Goal: Find specific page/section

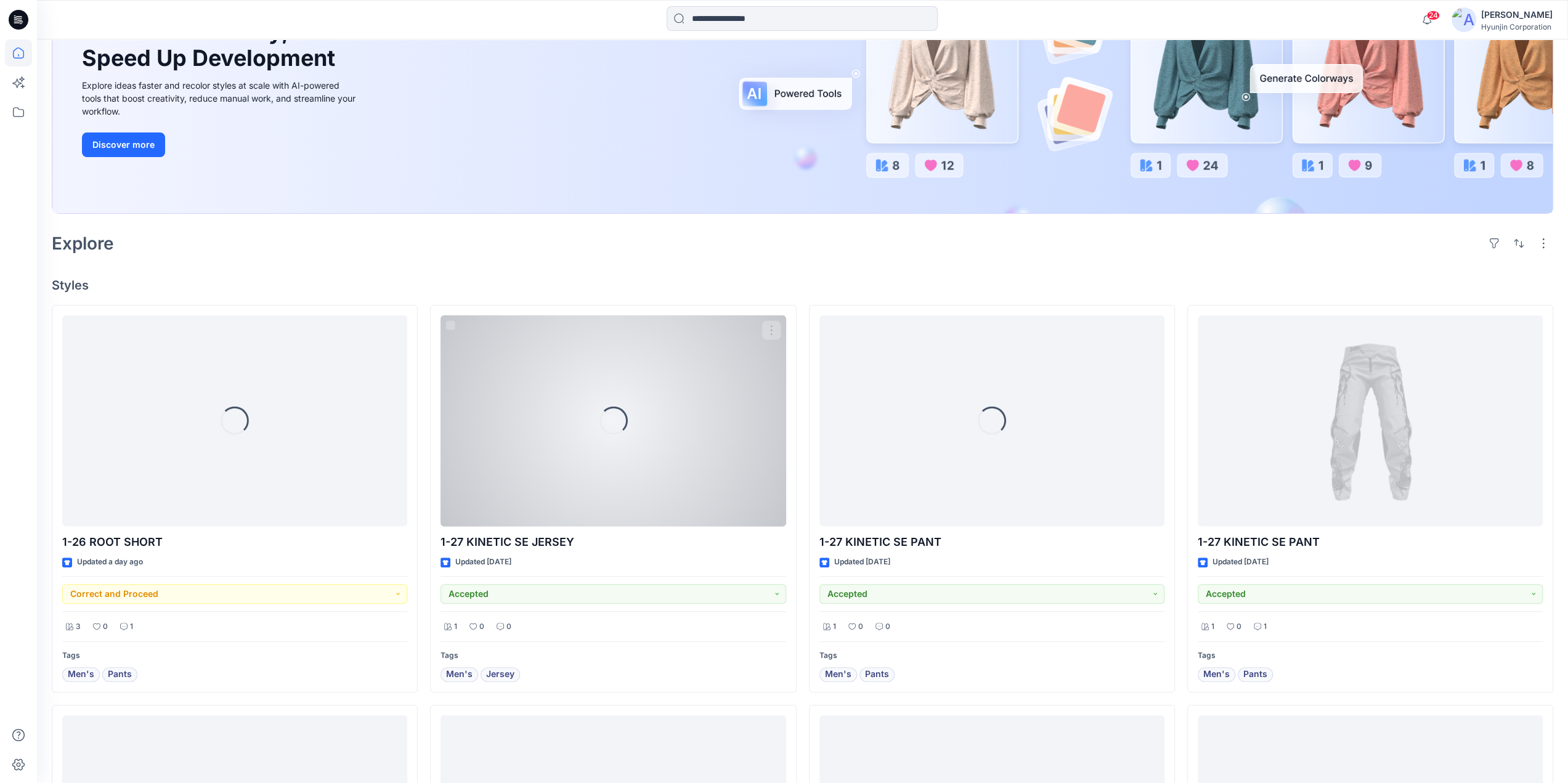
scroll to position [370, 0]
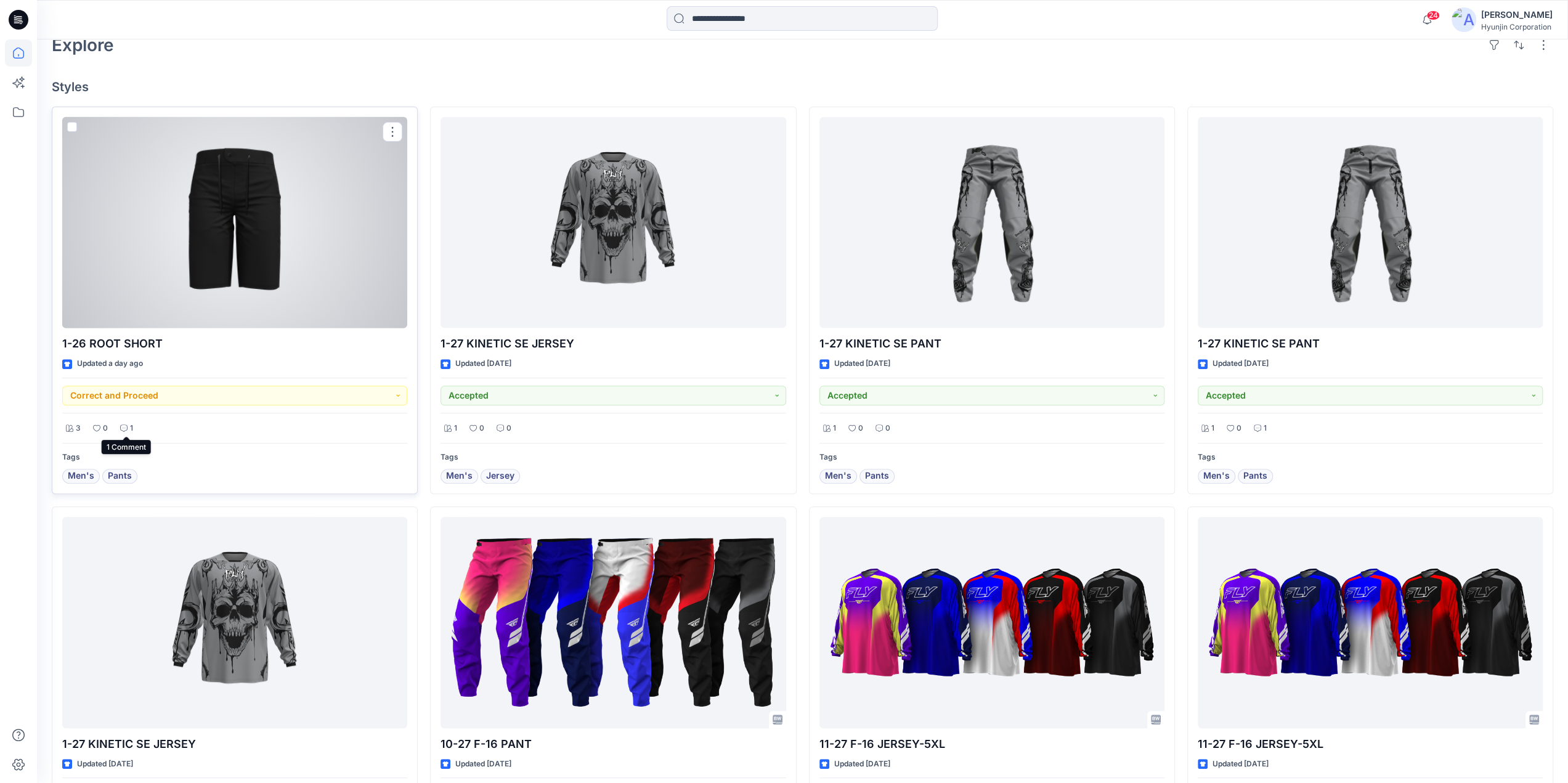
click at [130, 431] on p "1" at bounding box center [131, 429] width 3 height 13
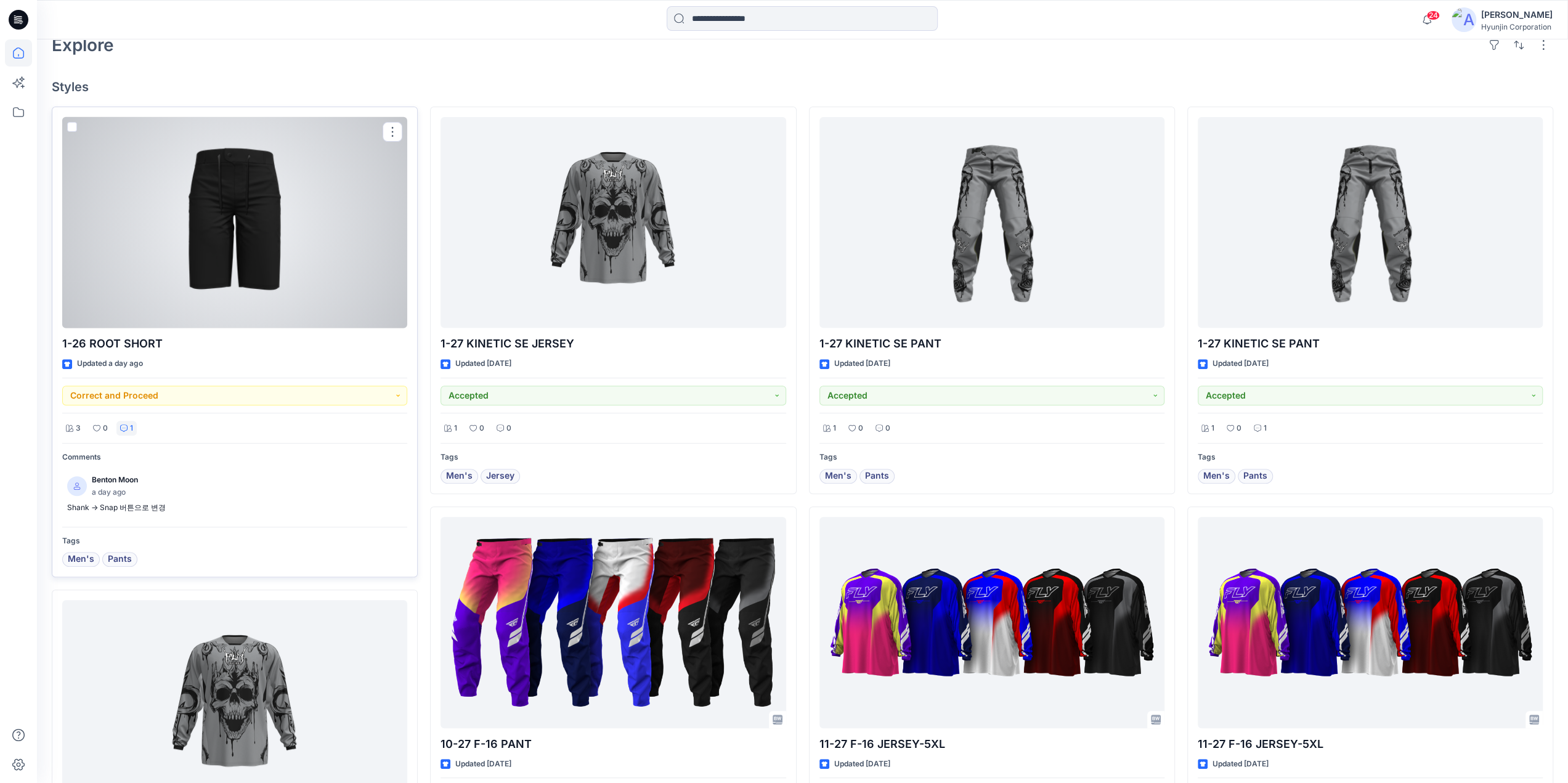
click at [130, 431] on p "1" at bounding box center [131, 429] width 3 height 13
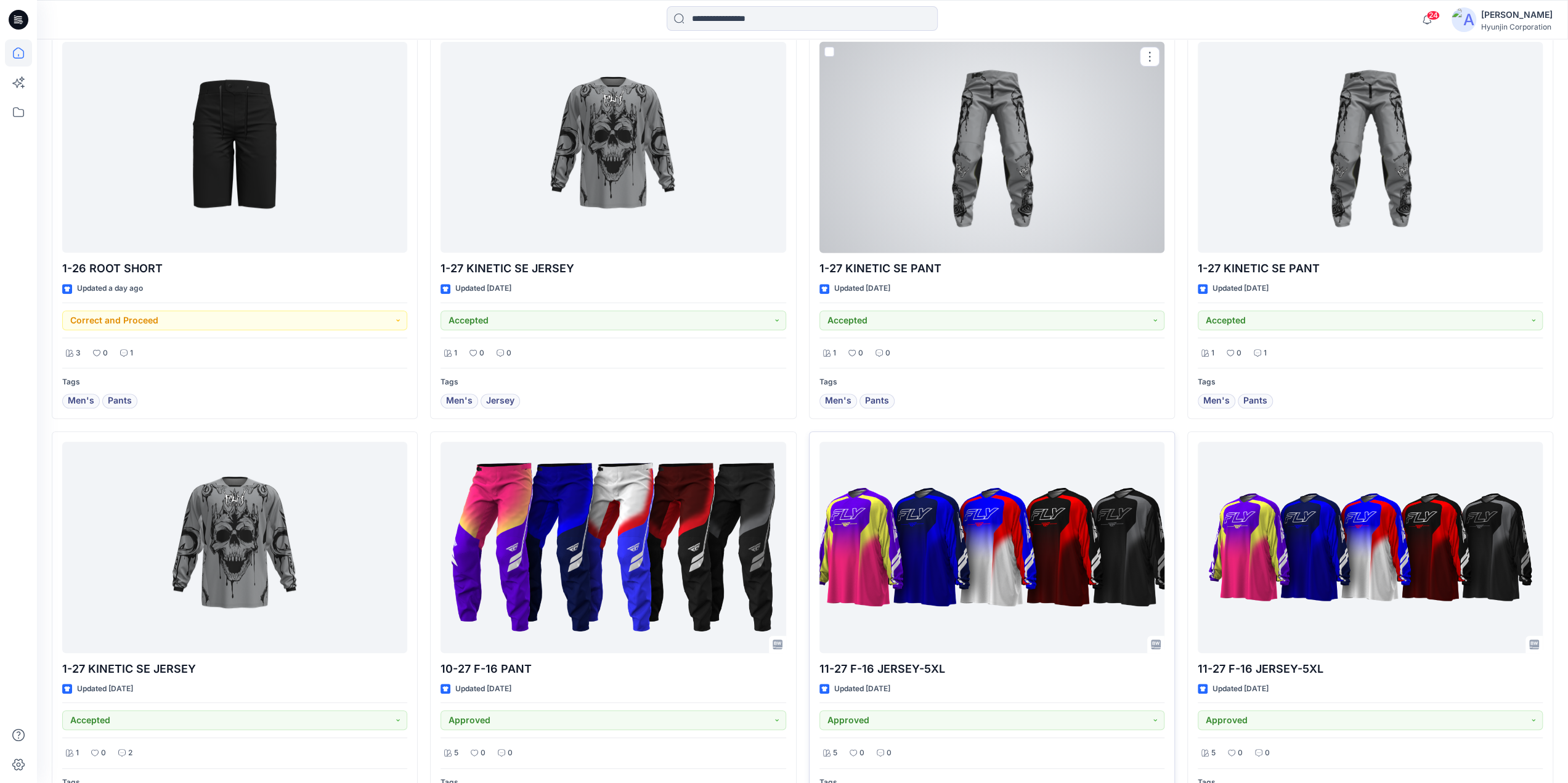
scroll to position [616, 0]
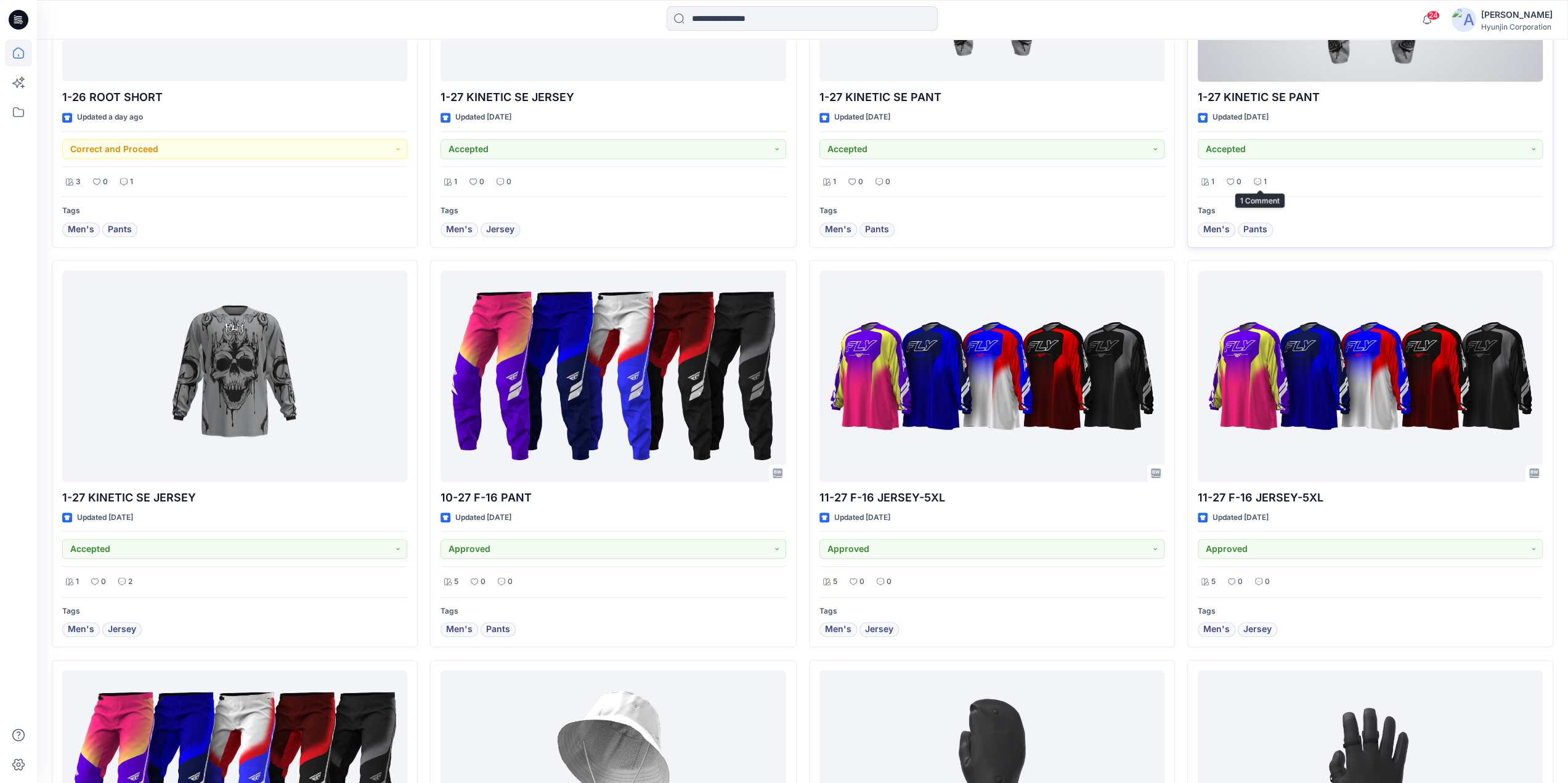
click at [1267, 183] on div "1" at bounding box center [1260, 182] width 20 height 15
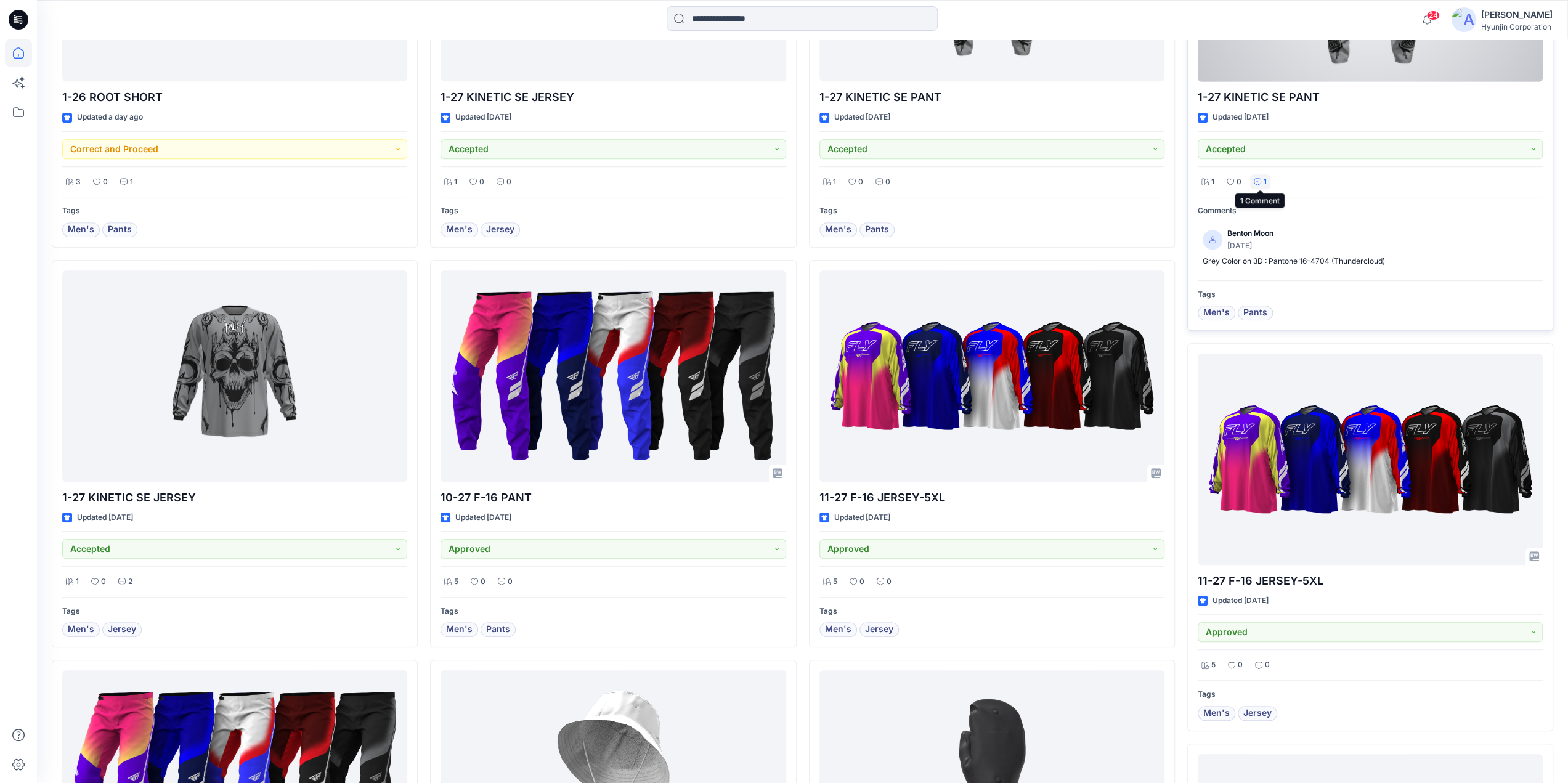
click at [1258, 184] on icon at bounding box center [1257, 182] width 7 height 7
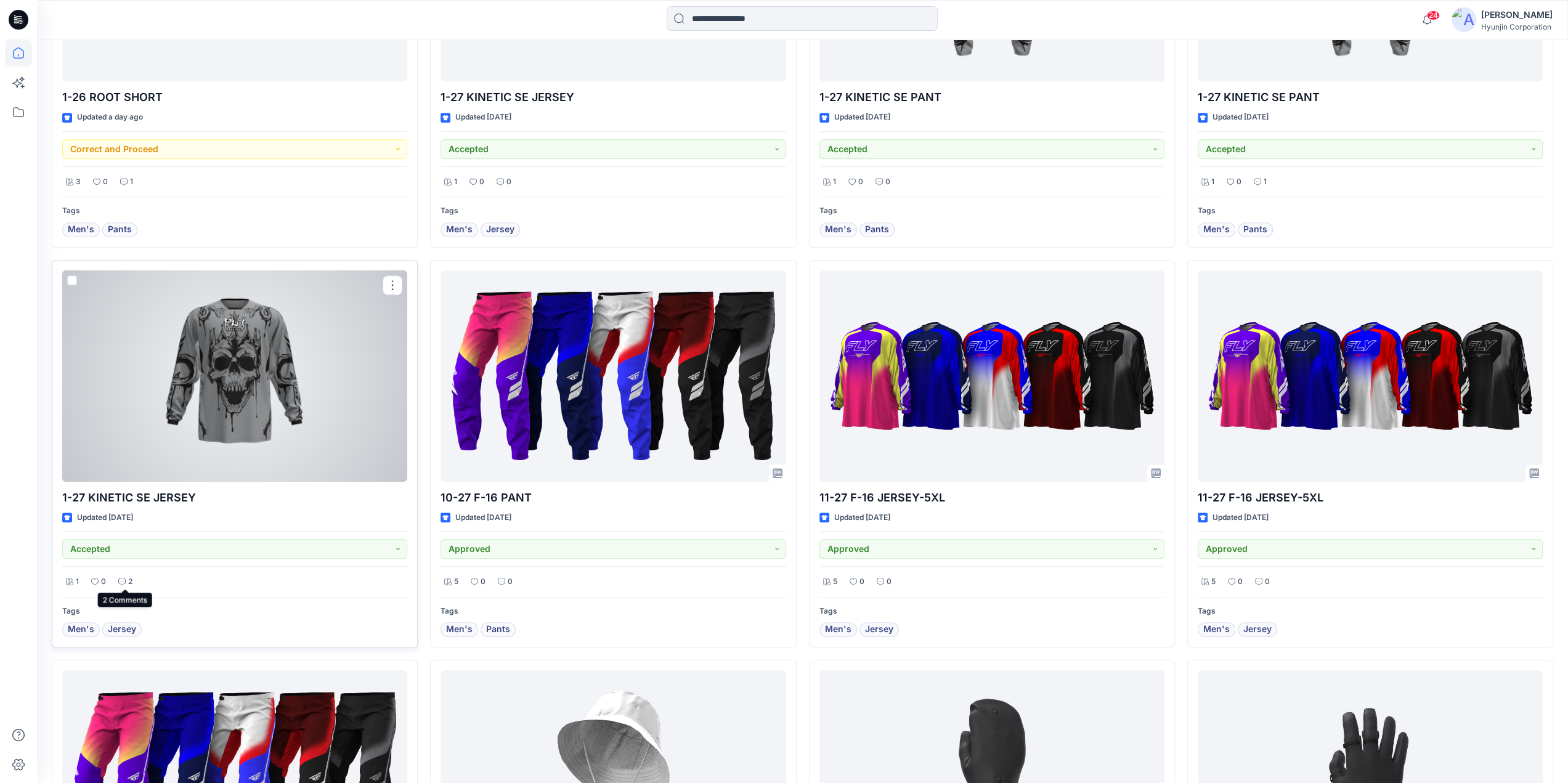
click at [125, 580] on div "2" at bounding box center [125, 581] width 22 height 15
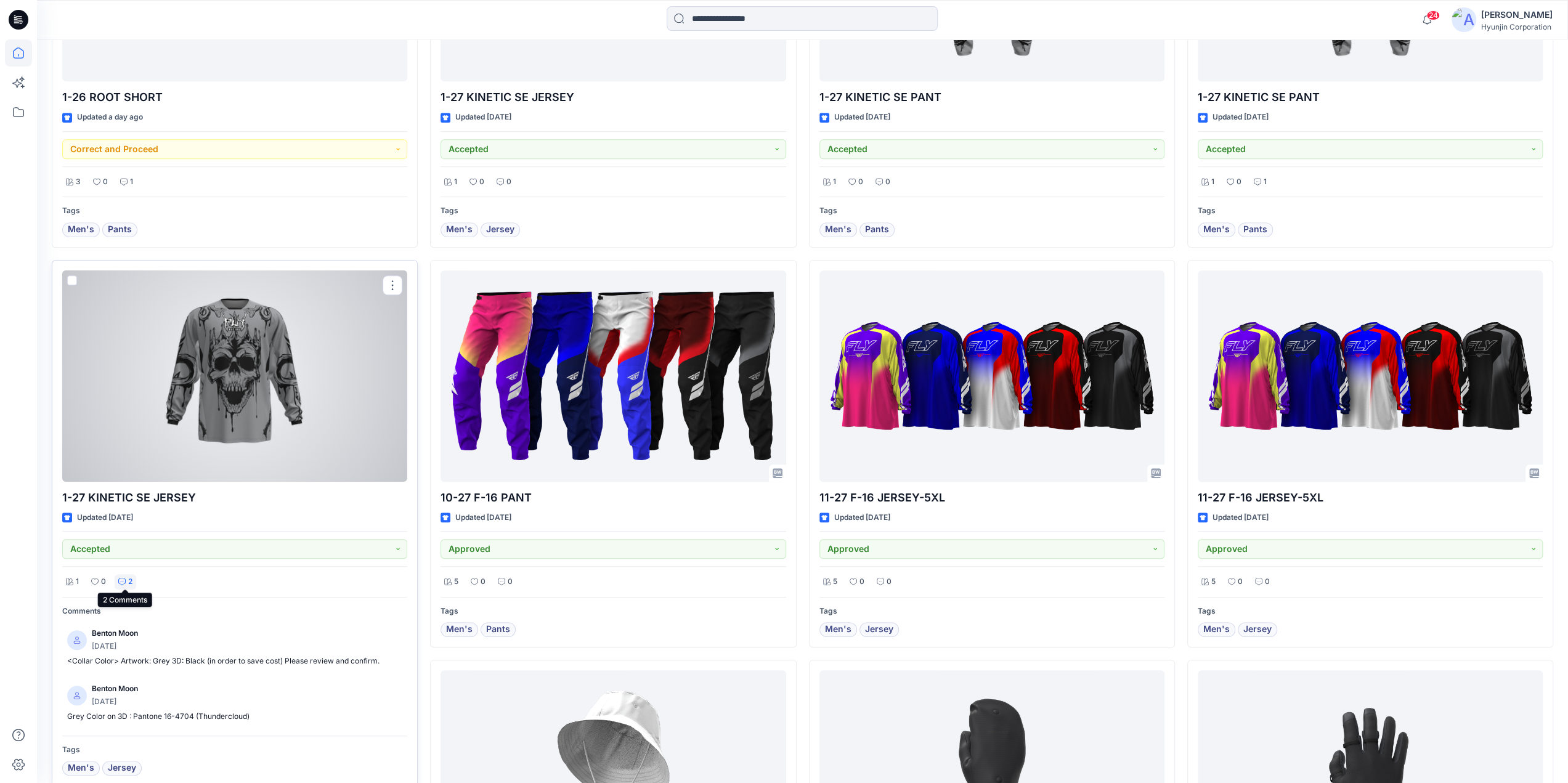
click at [132, 583] on p "2" at bounding box center [130, 582] width 4 height 13
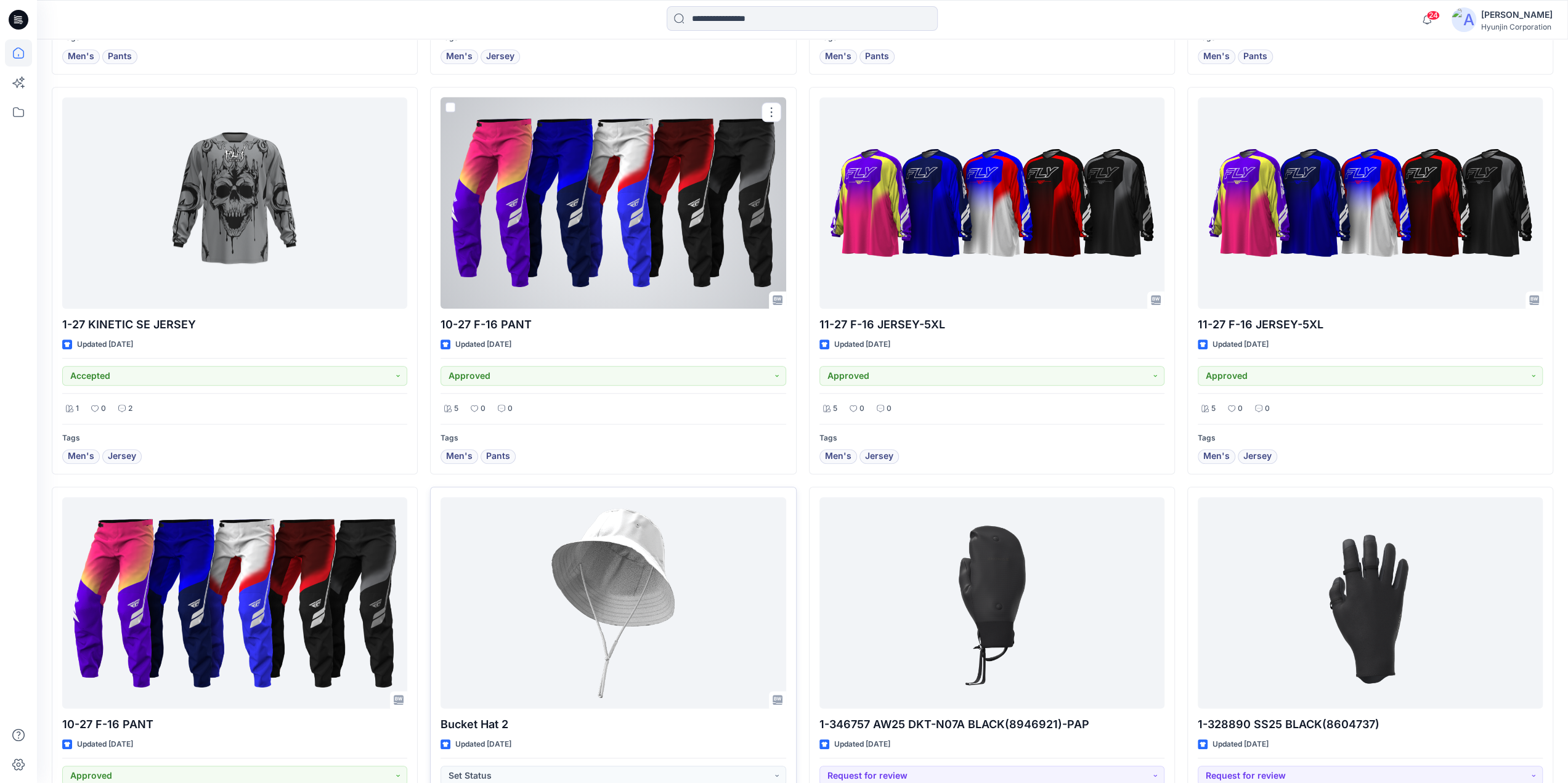
scroll to position [936, 0]
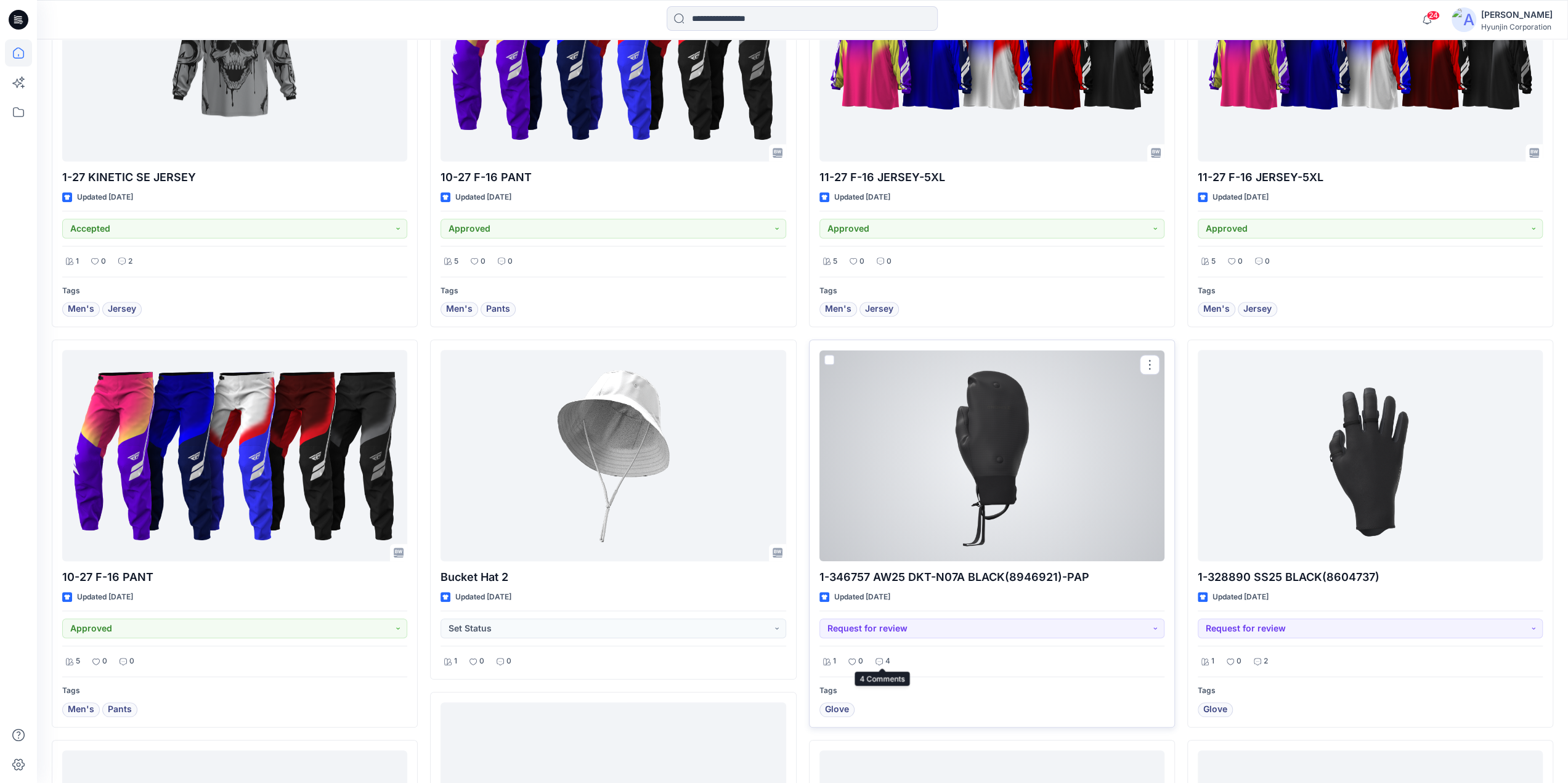
click at [886, 655] on p "4" at bounding box center [888, 661] width 5 height 13
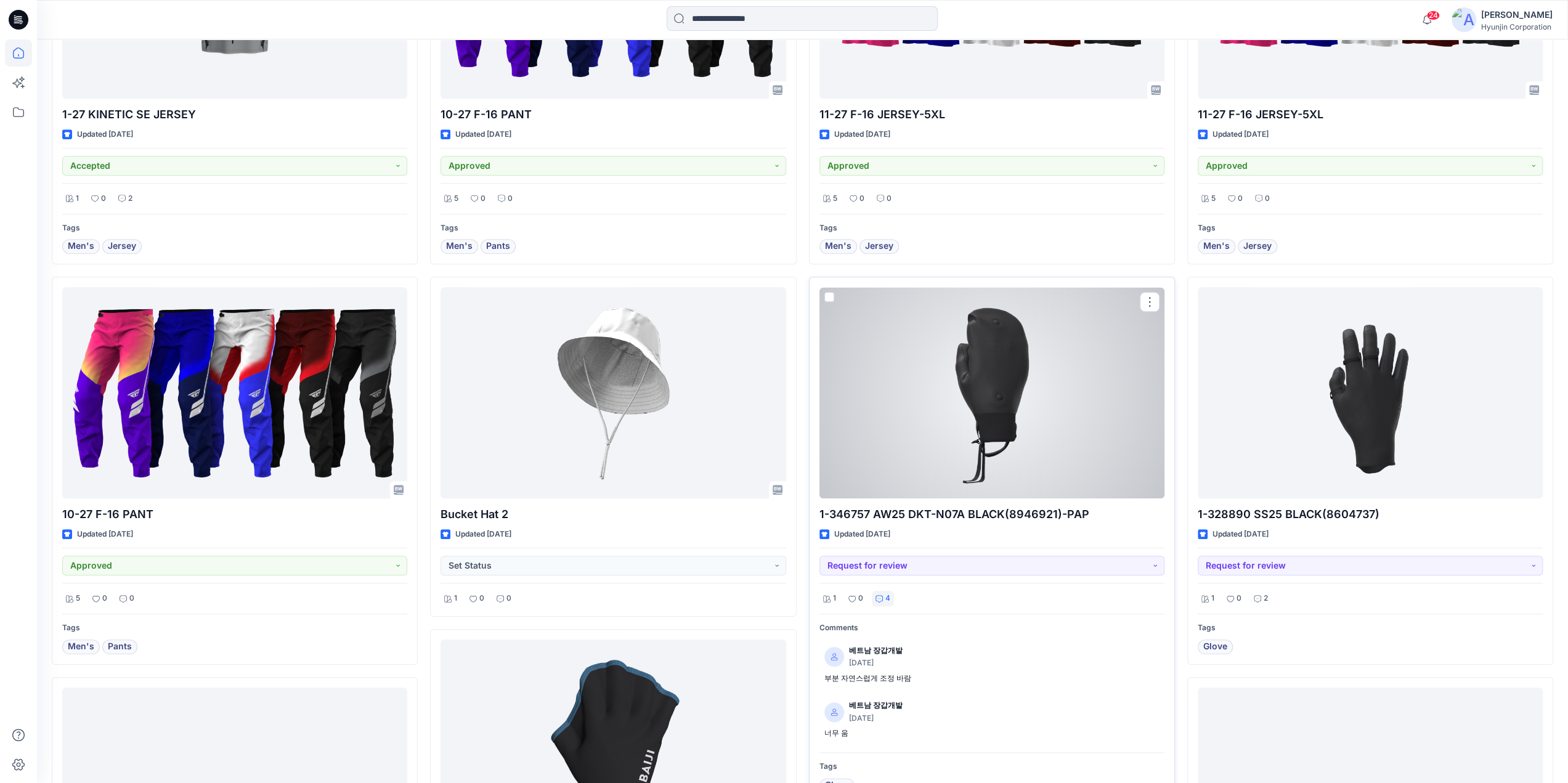
scroll to position [1121, 0]
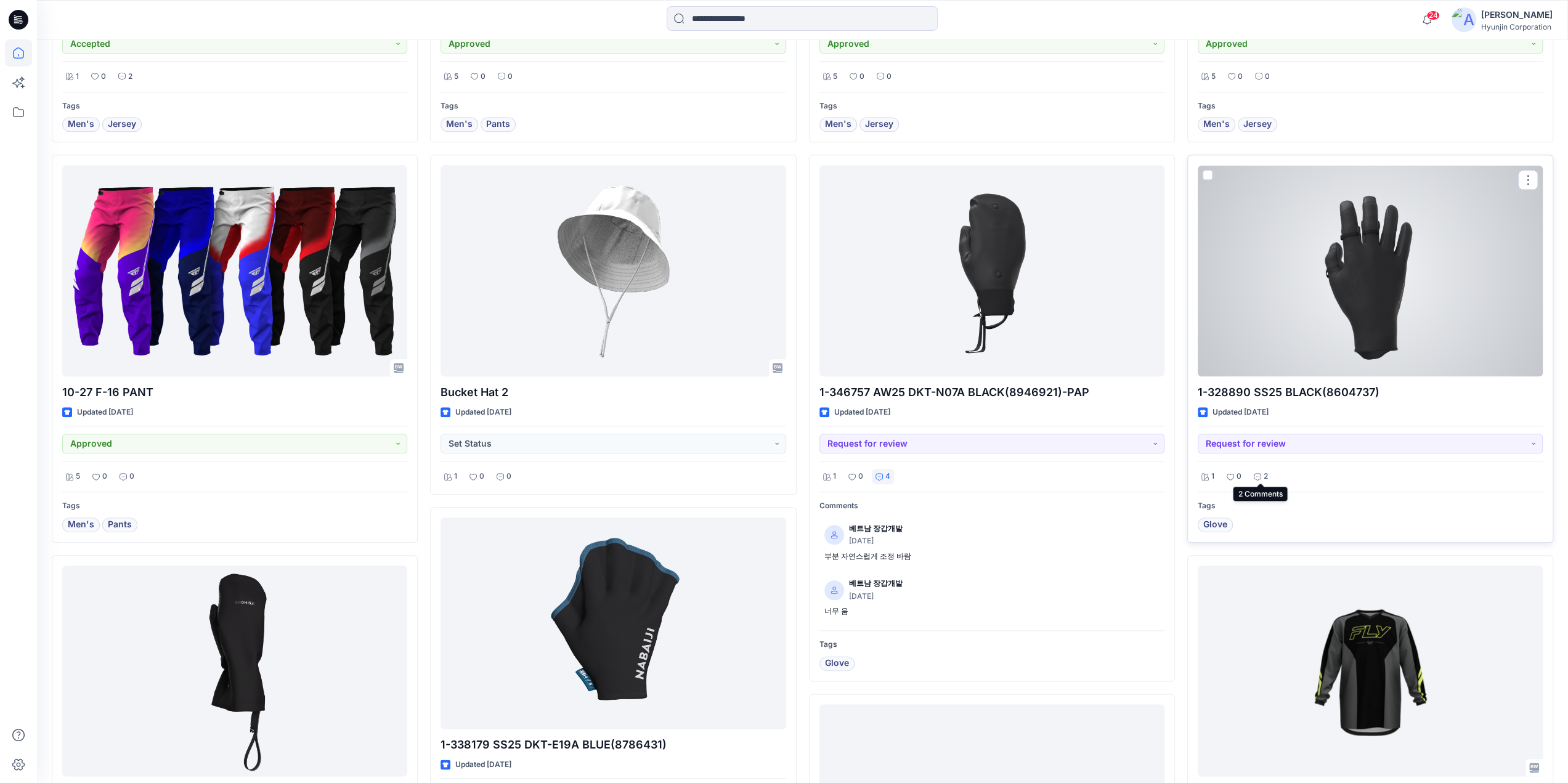
click at [1264, 478] on p "2" at bounding box center [1266, 476] width 4 height 13
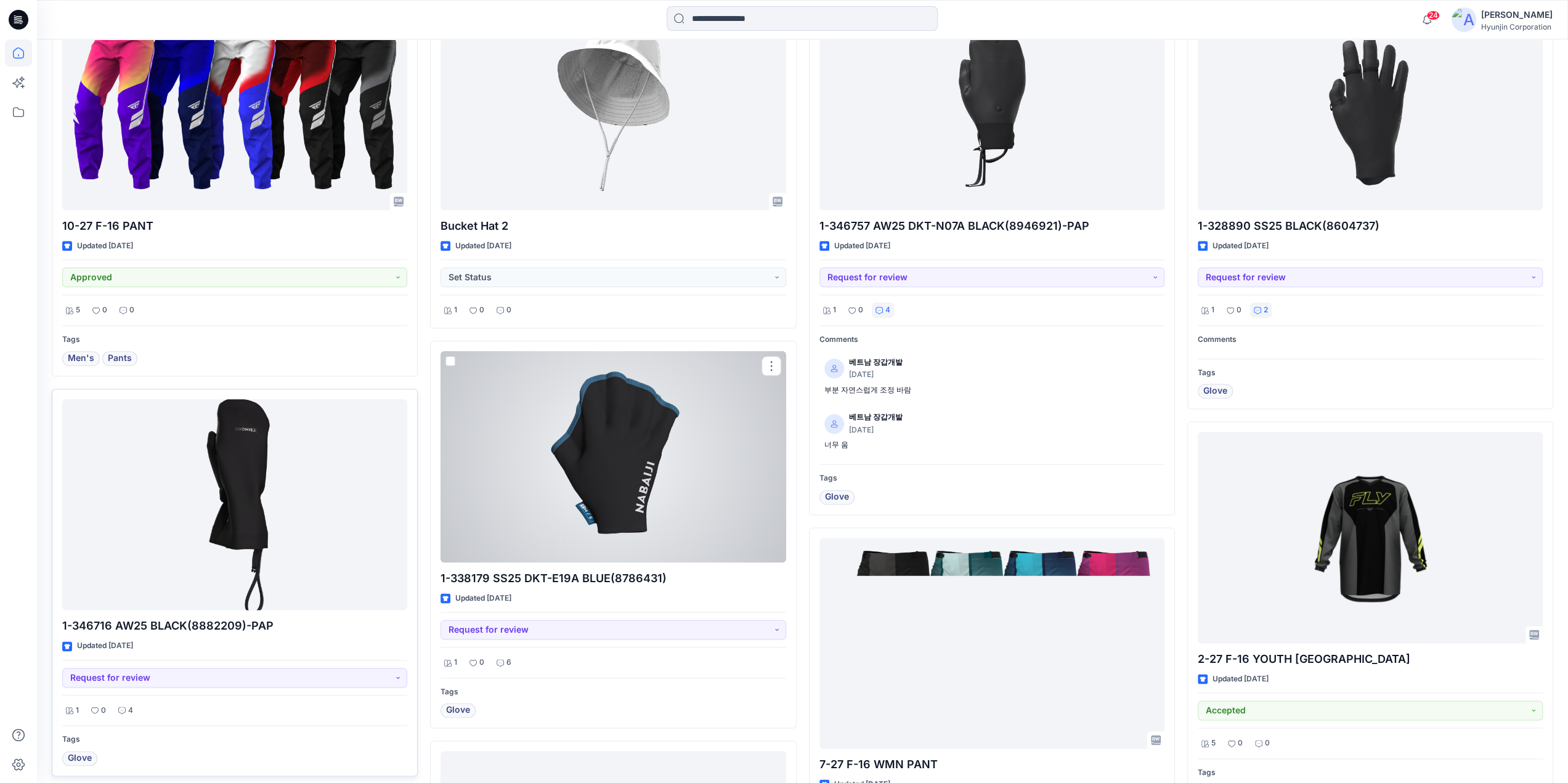
scroll to position [1306, 0]
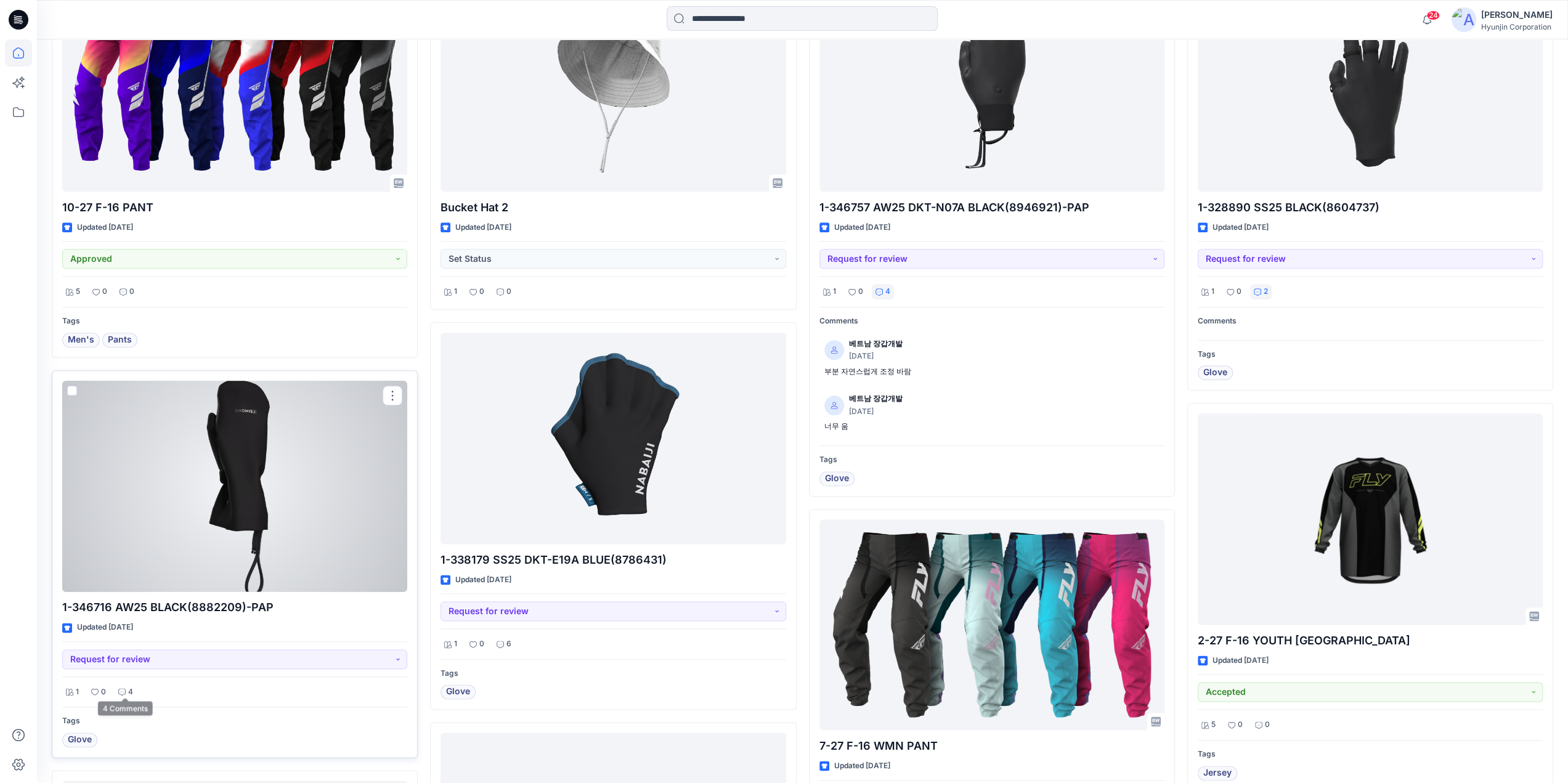
click at [132, 686] on p "4" at bounding box center [130, 692] width 5 height 13
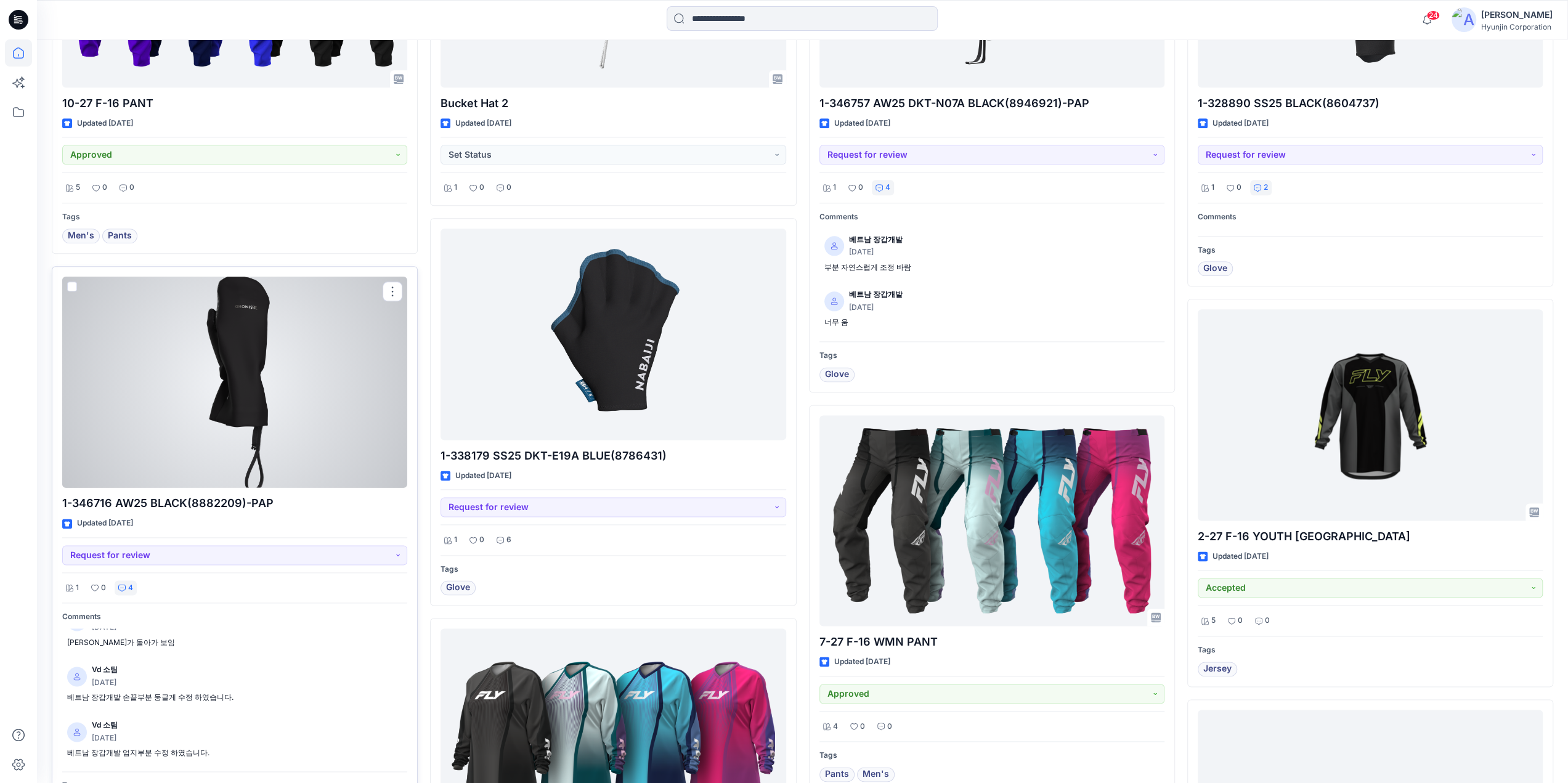
scroll to position [1428, 0]
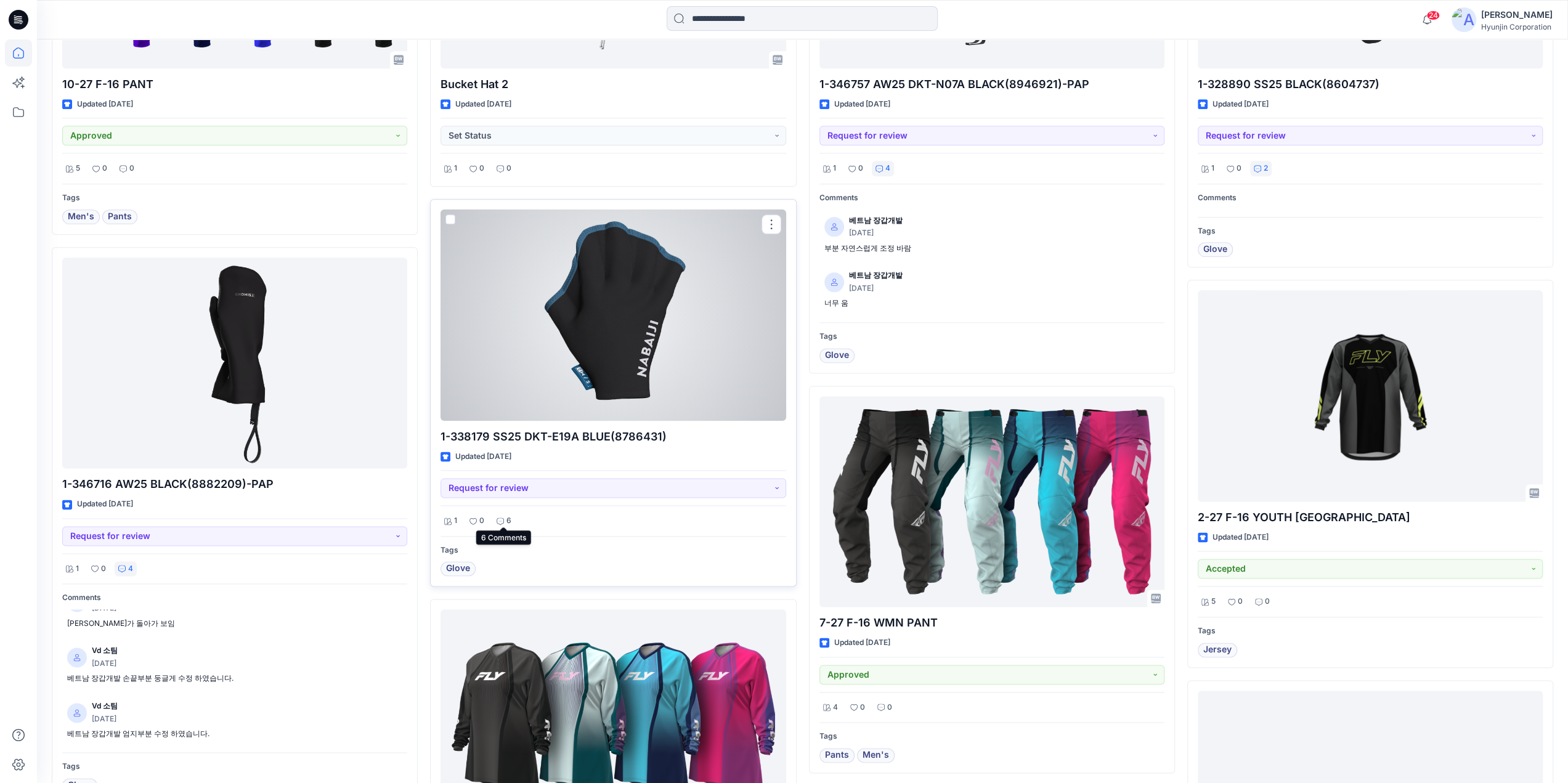
click at [507, 522] on p "6" at bounding box center [509, 521] width 5 height 13
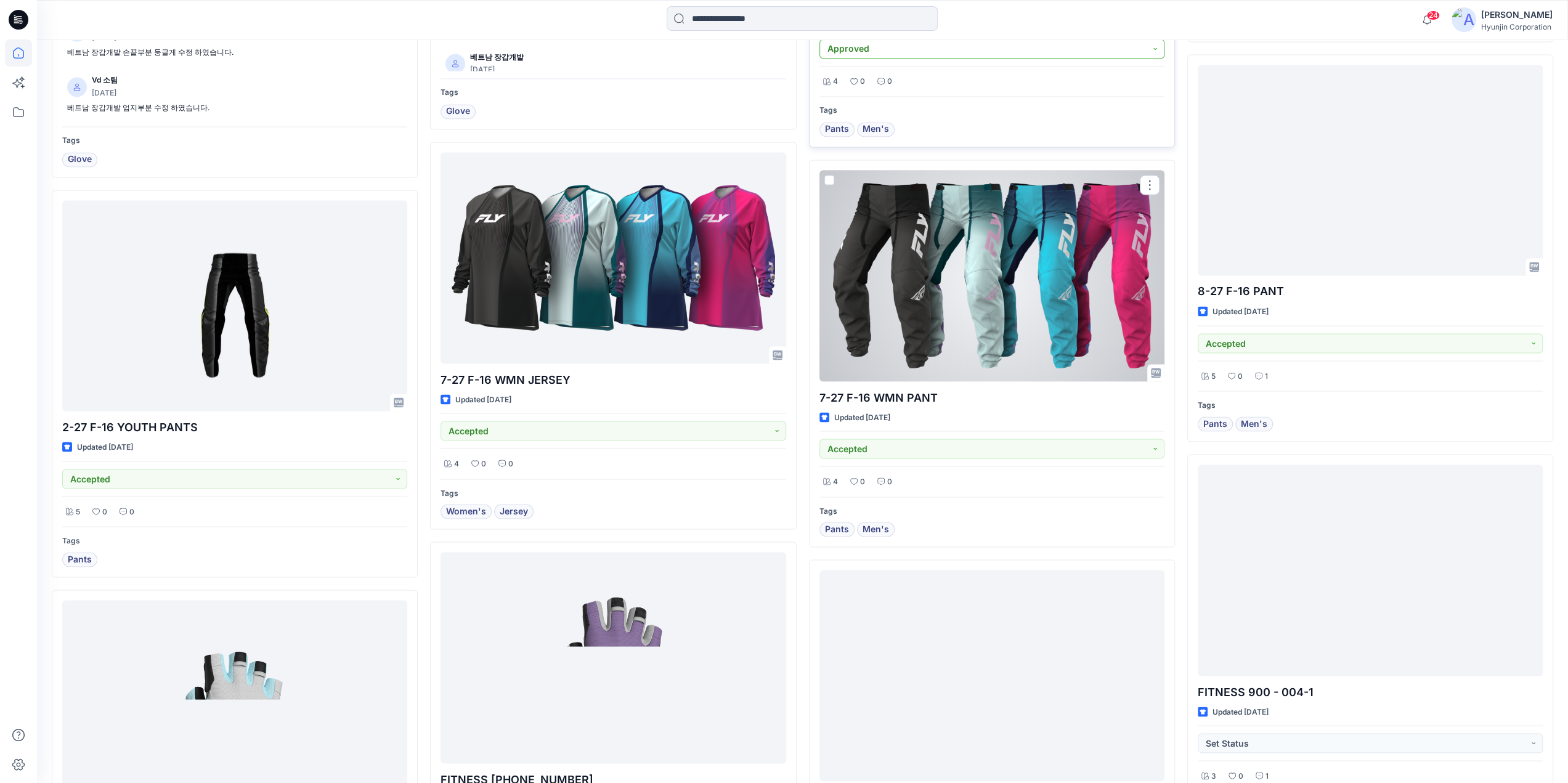
scroll to position [2302, 0]
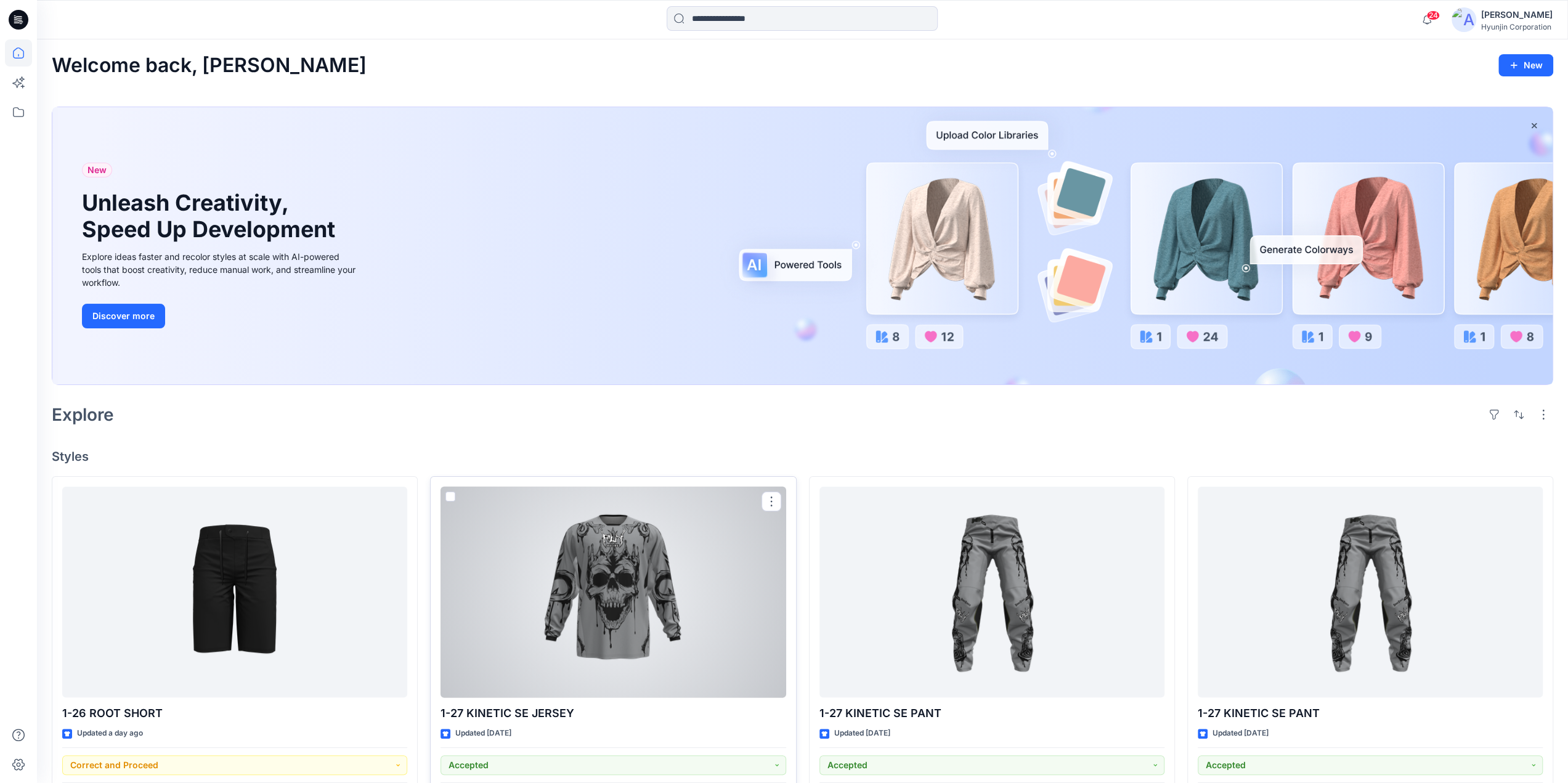
scroll to position [184, 0]
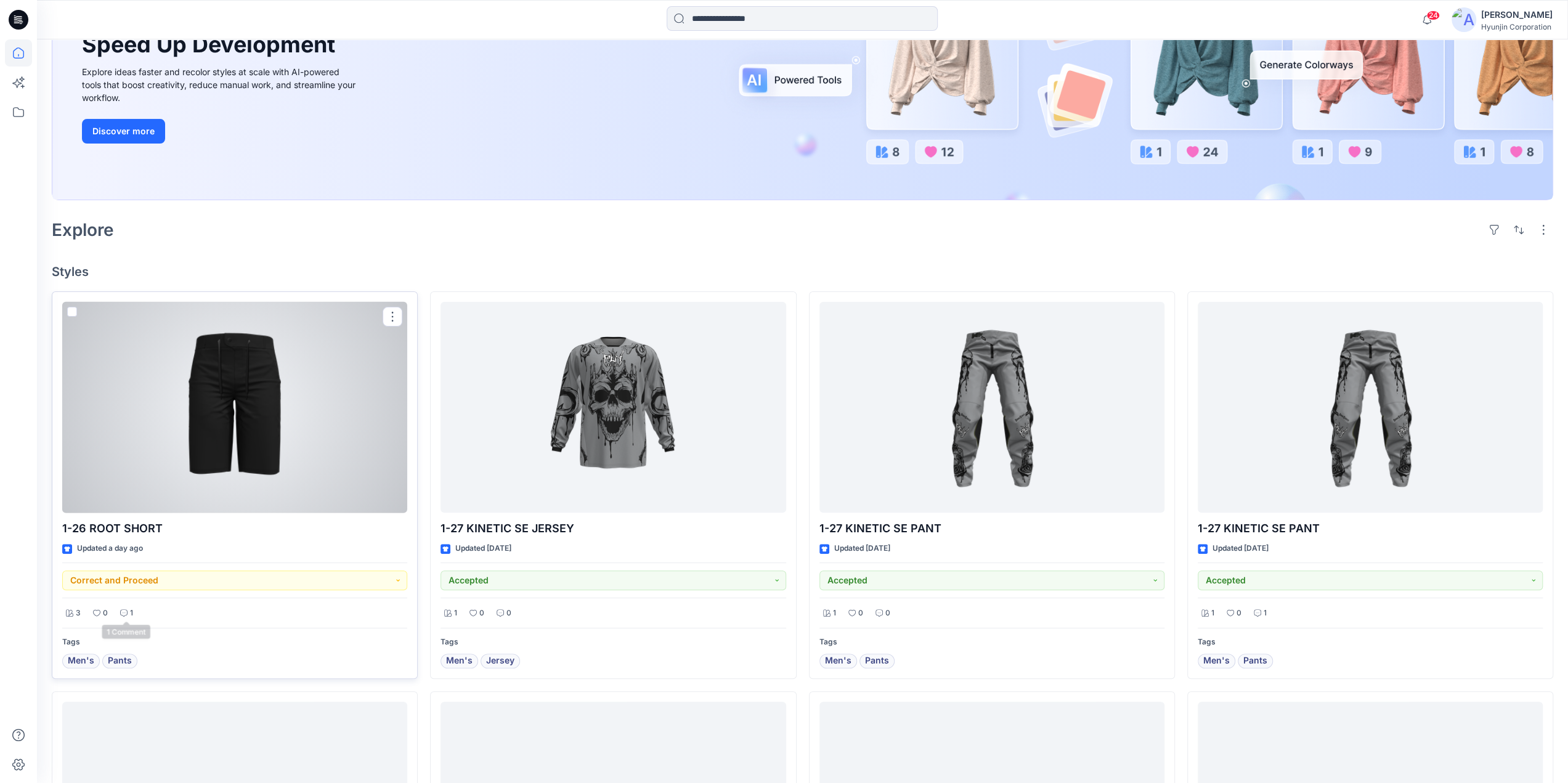
click at [127, 612] on div "1" at bounding box center [127, 612] width 20 height 15
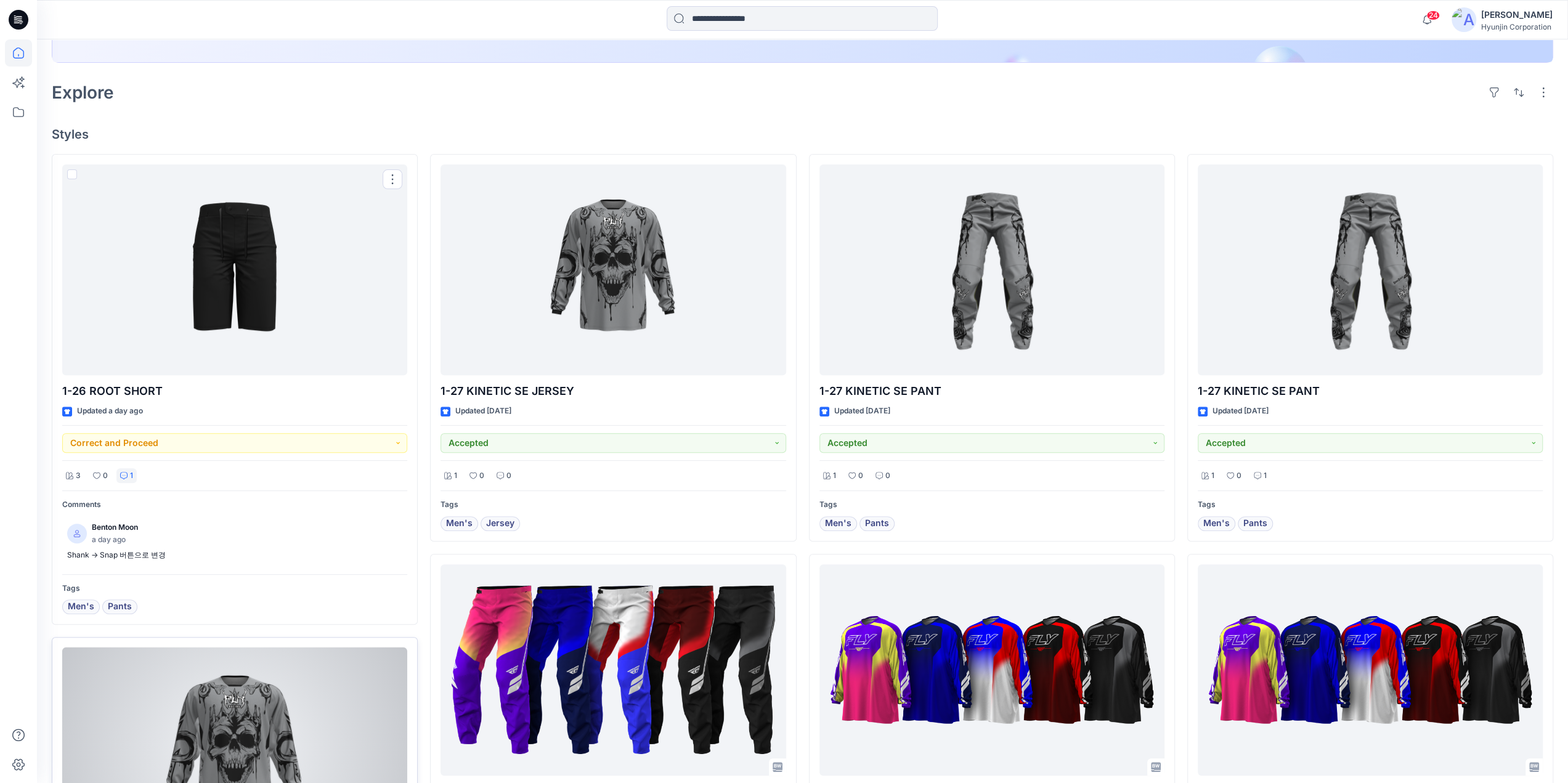
scroll to position [431, 0]
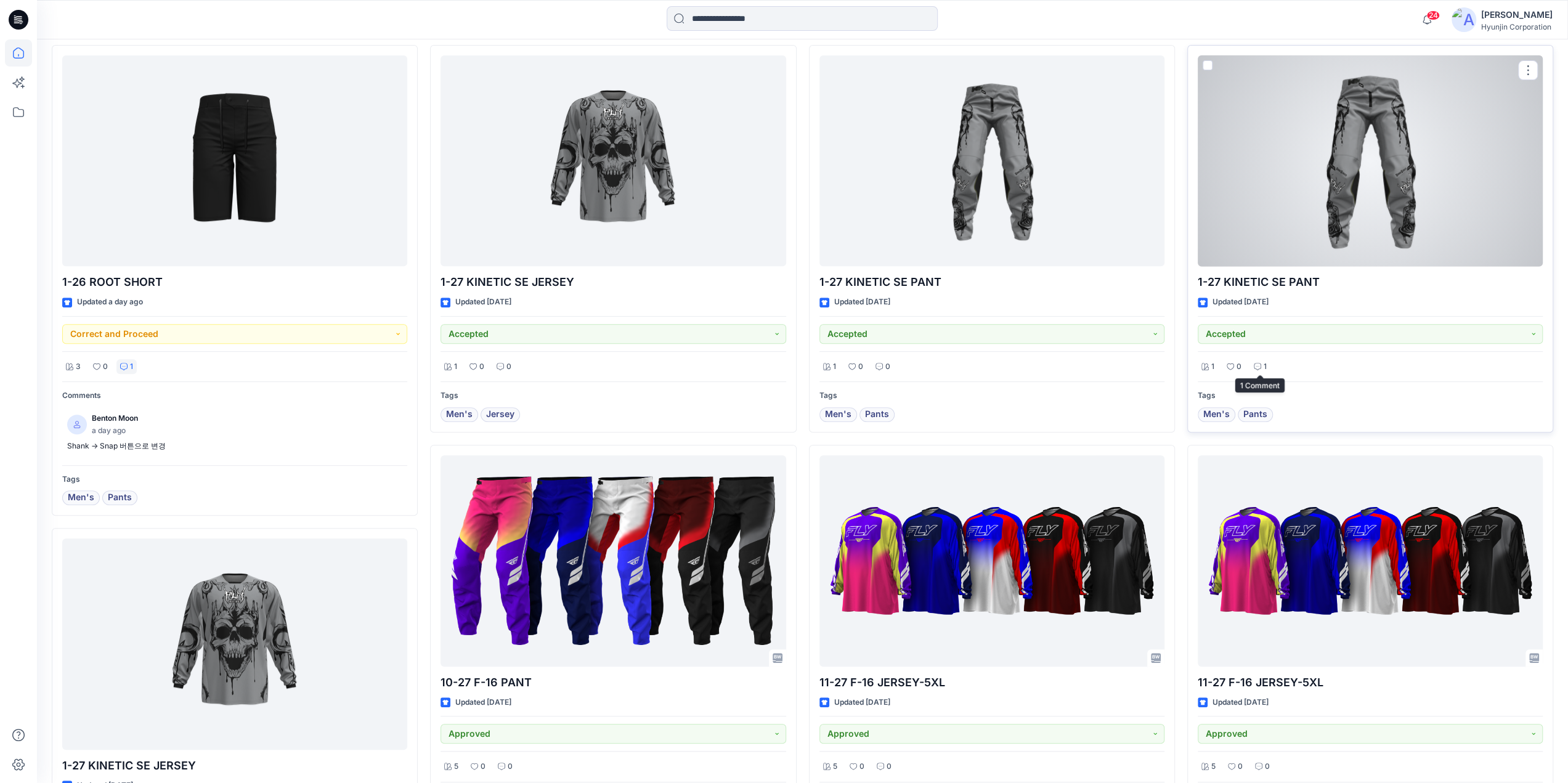
click at [1267, 369] on div "1" at bounding box center [1260, 366] width 20 height 15
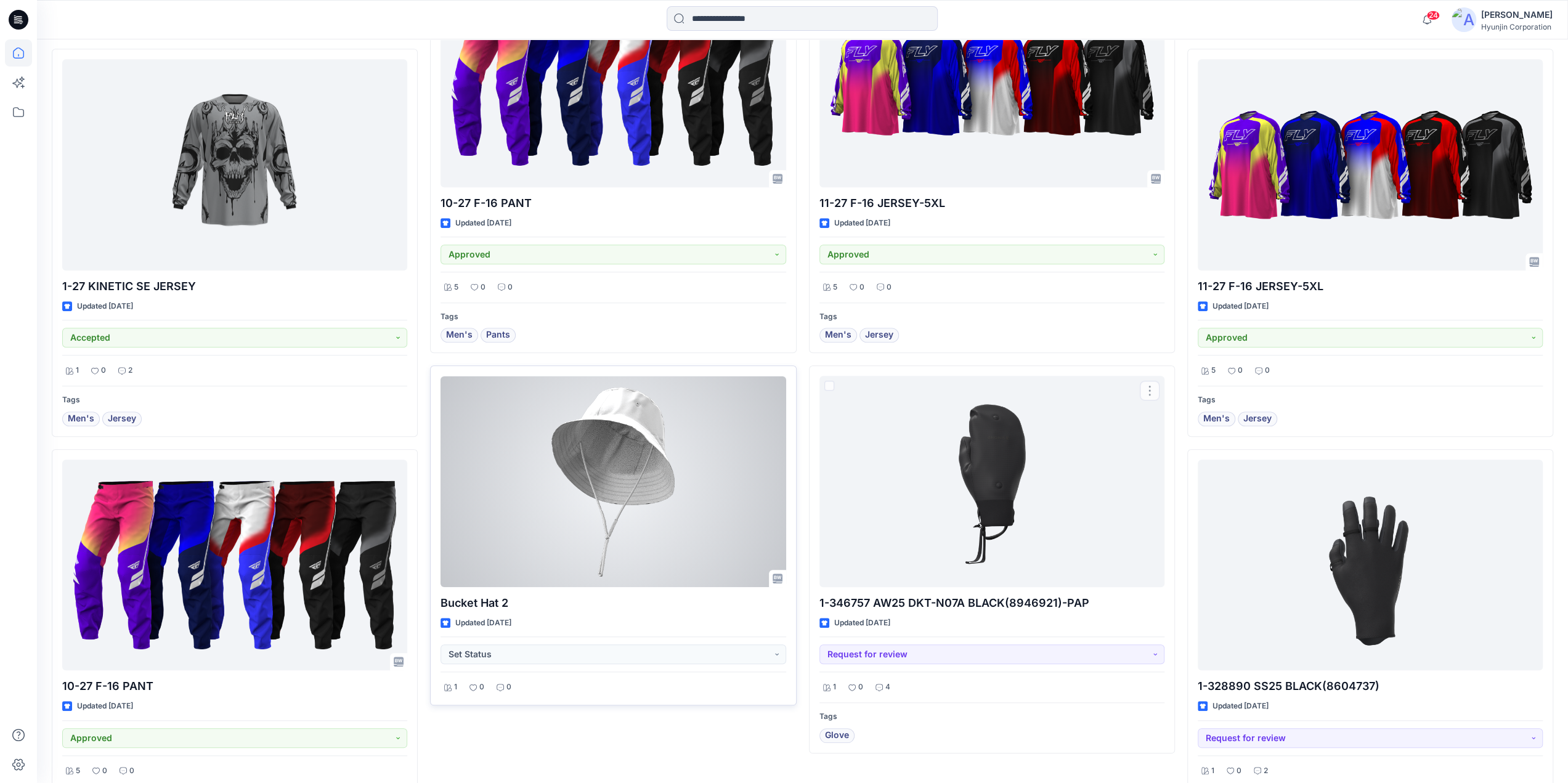
scroll to position [1019, 0]
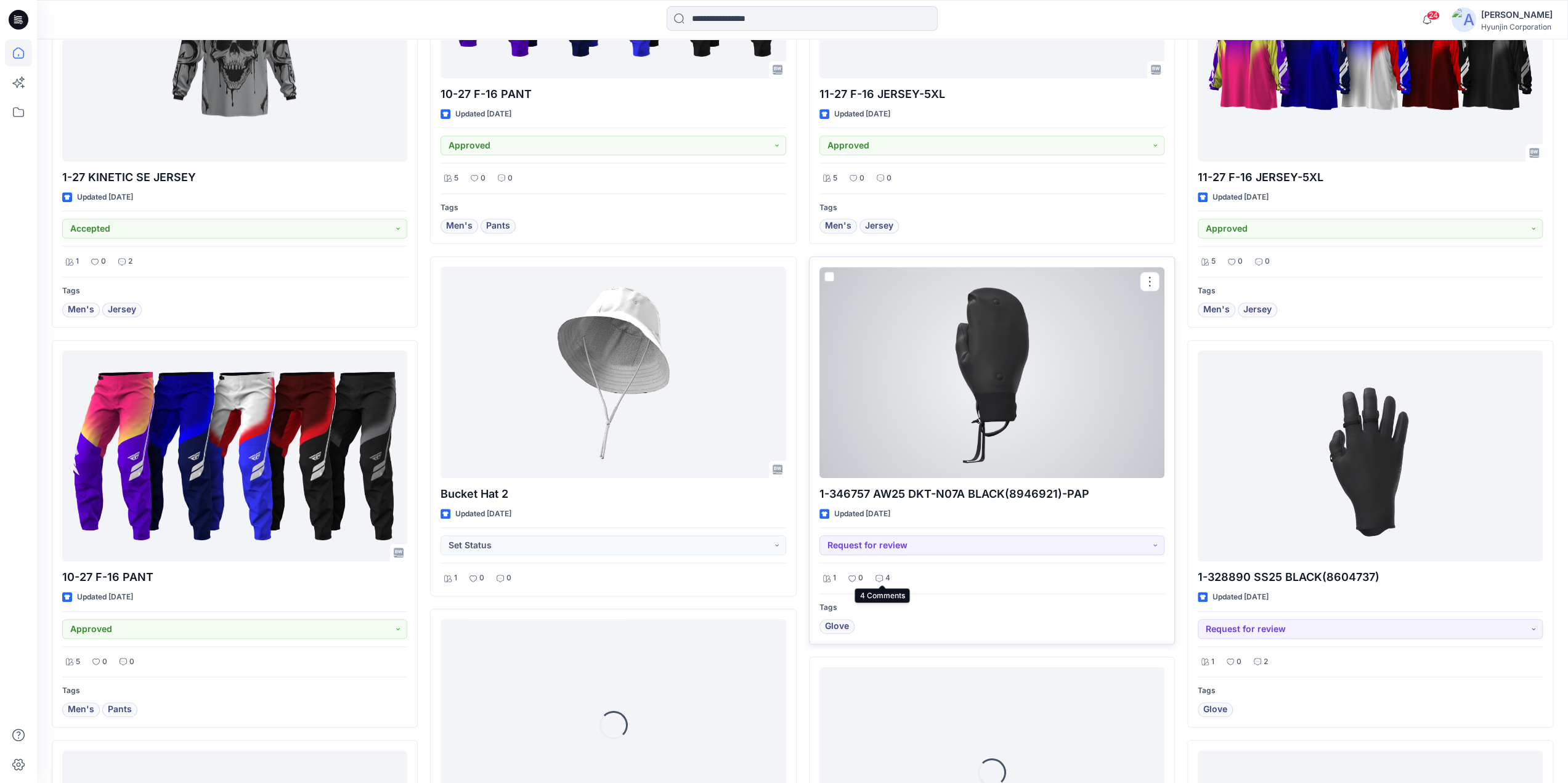
click at [881, 575] on icon at bounding box center [879, 578] width 7 height 7
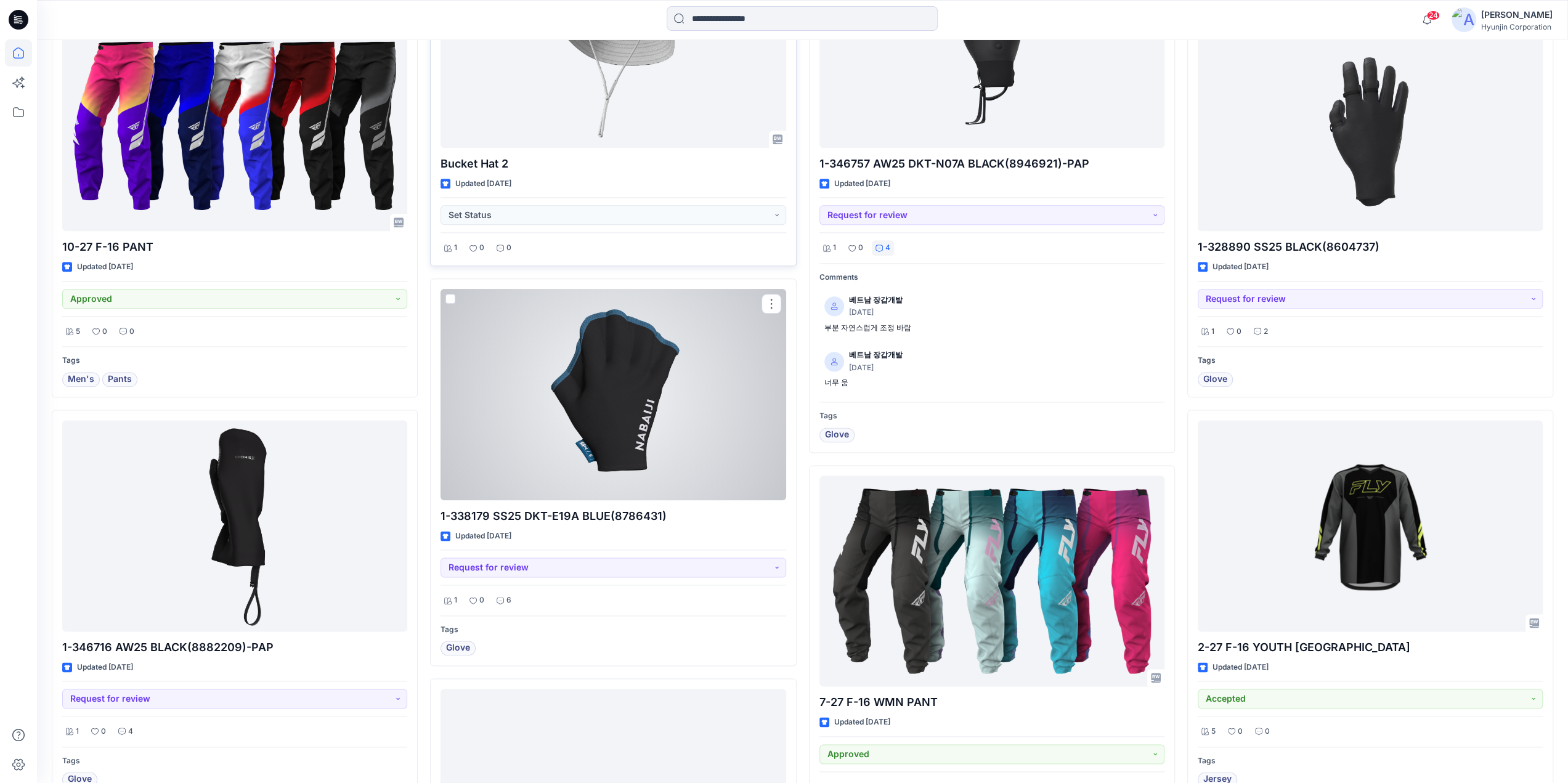
scroll to position [1389, 0]
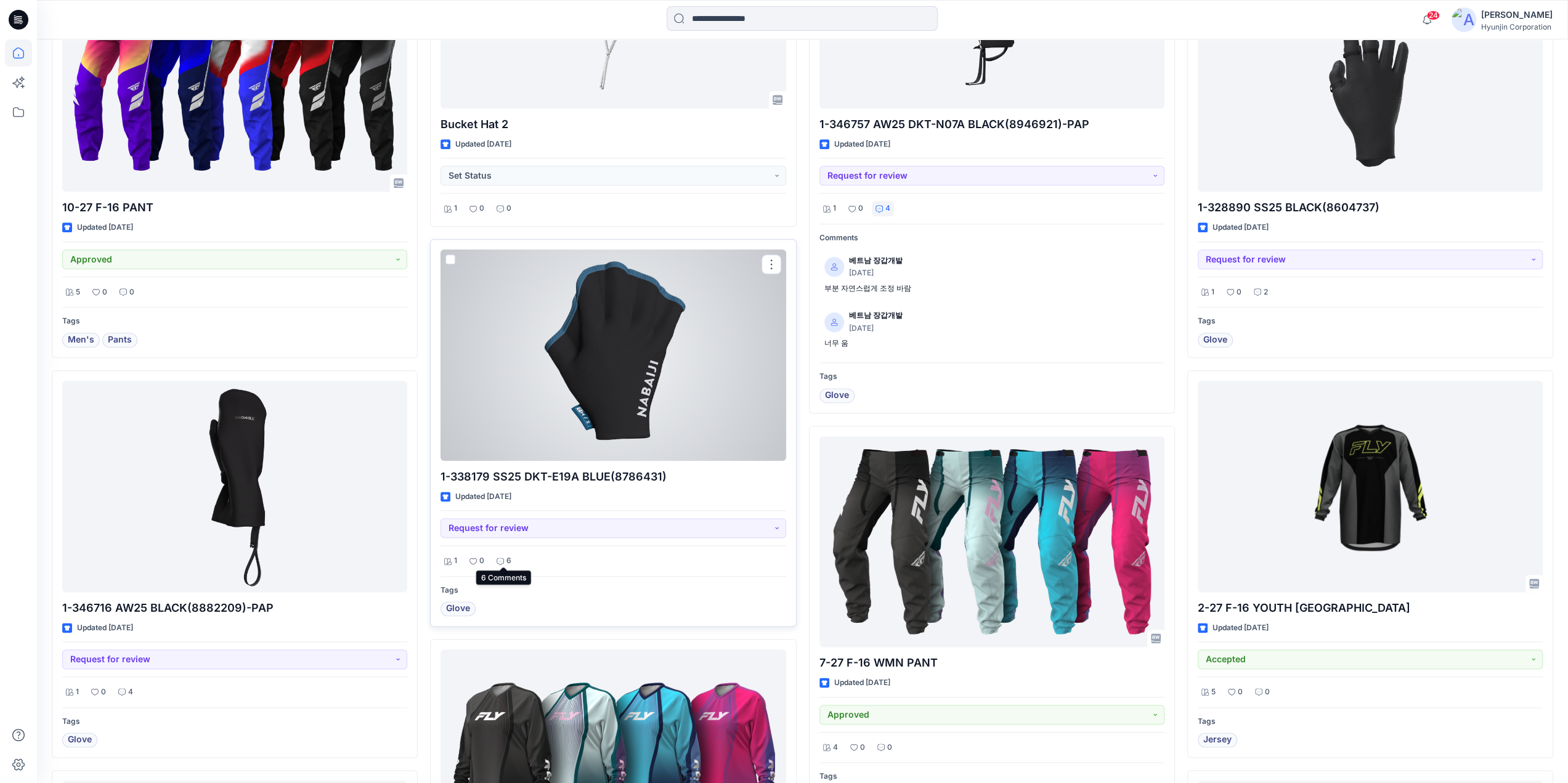
click at [510, 556] on p "6" at bounding box center [509, 560] width 5 height 13
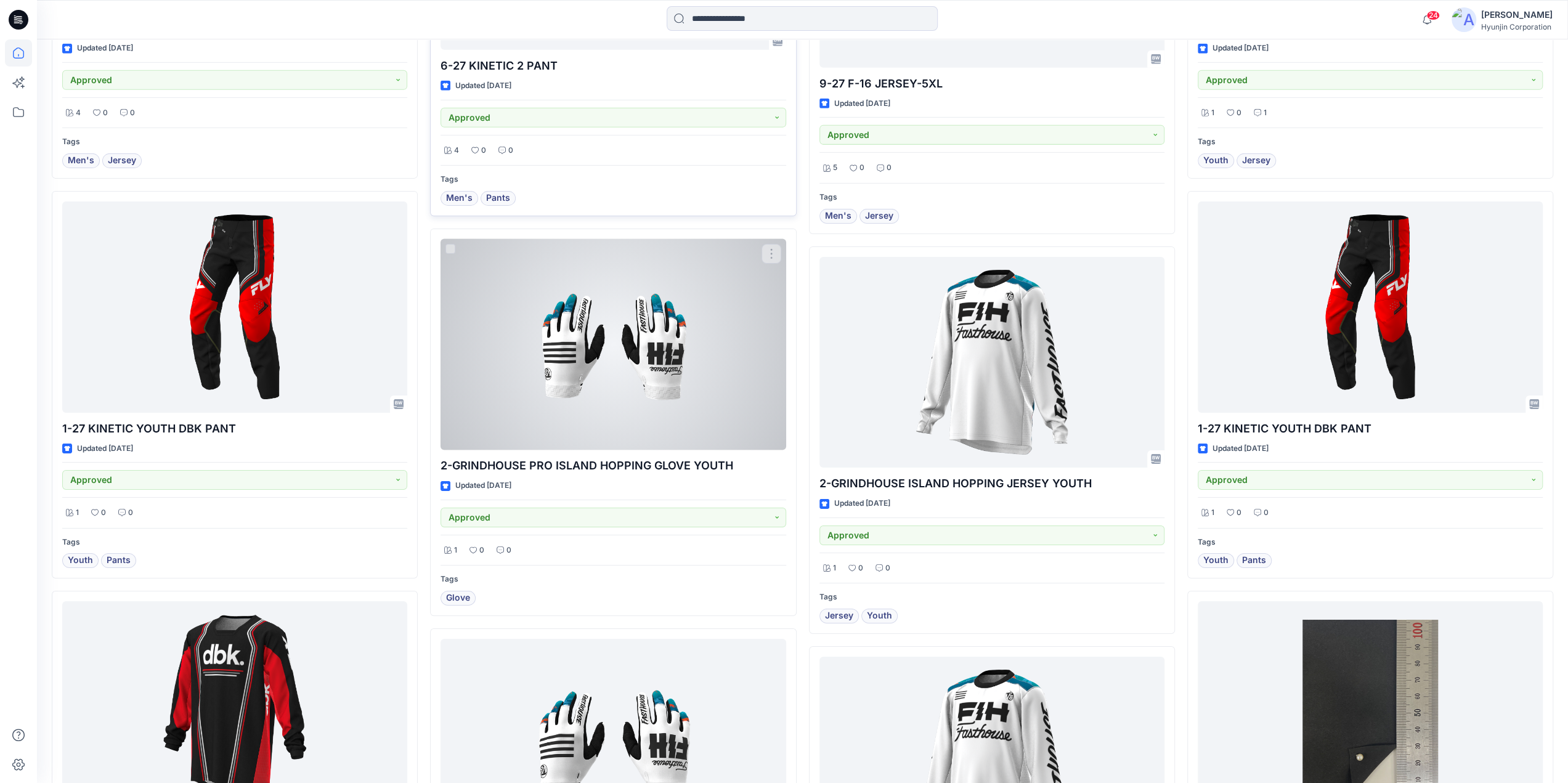
scroll to position [4023, 0]
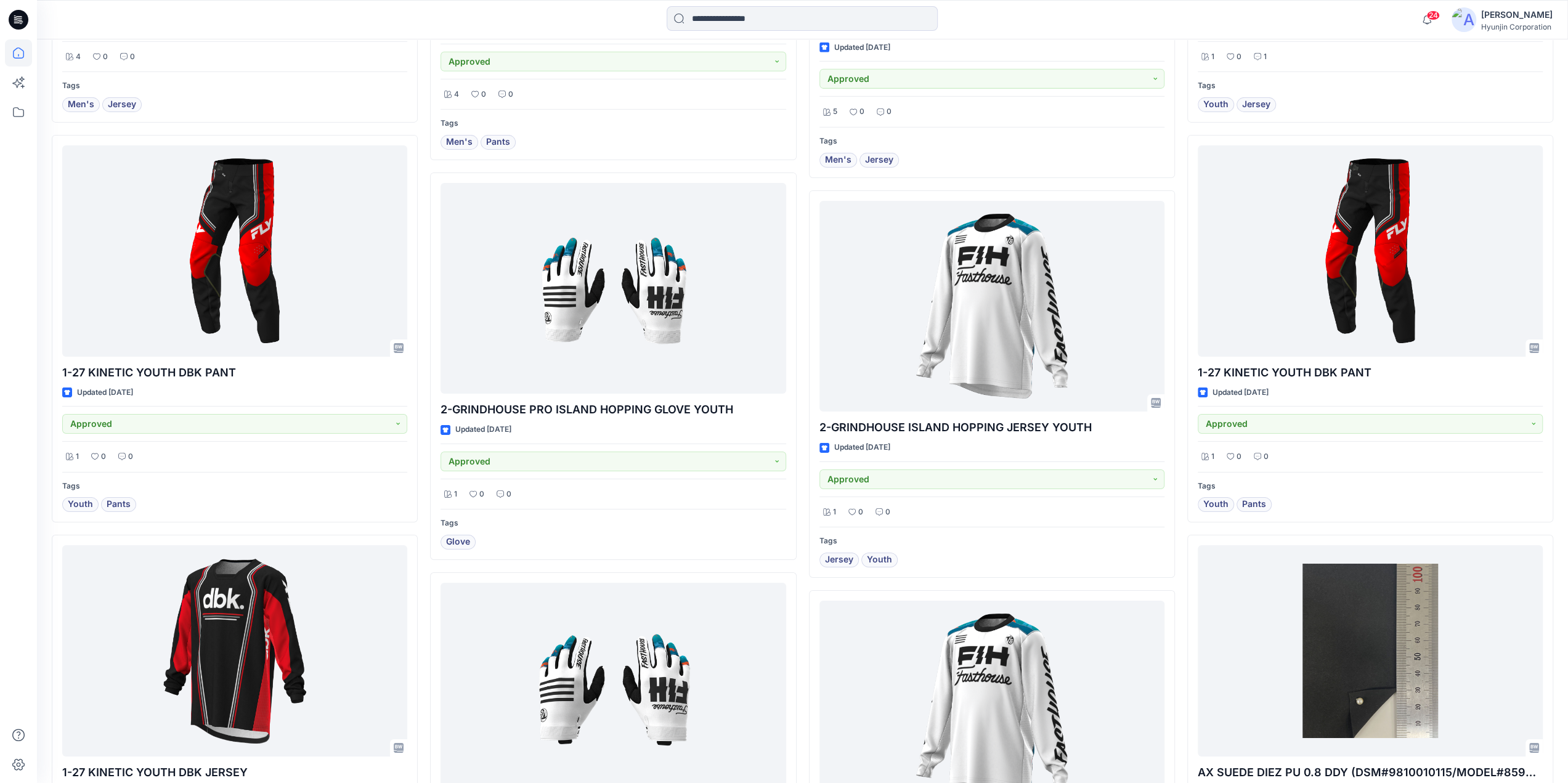
click at [18, 31] on icon at bounding box center [18, 19] width 19 height 40
click at [24, 88] on icon at bounding box center [19, 83] width 27 height 27
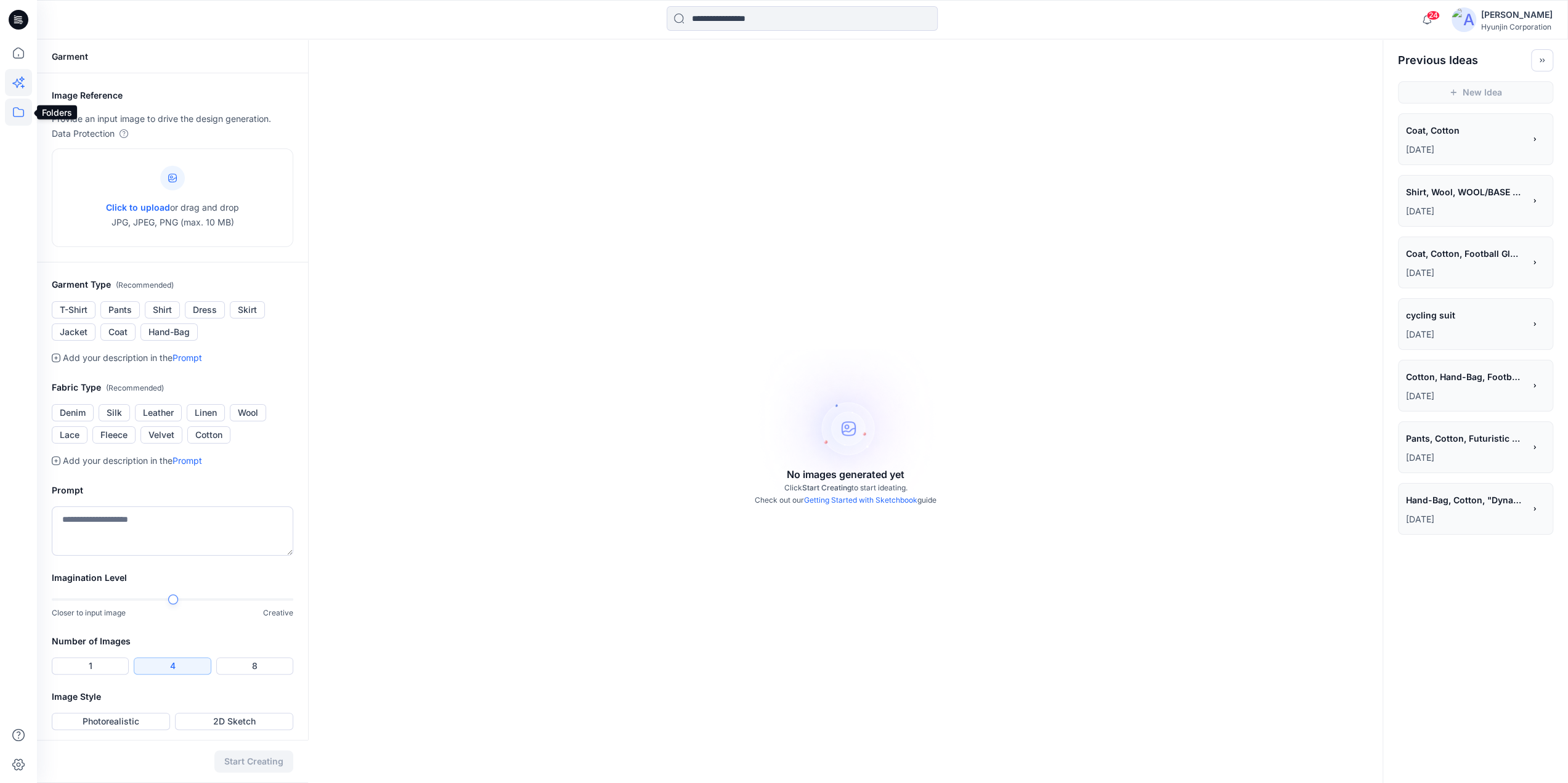
click at [22, 112] on icon at bounding box center [19, 112] width 27 height 27
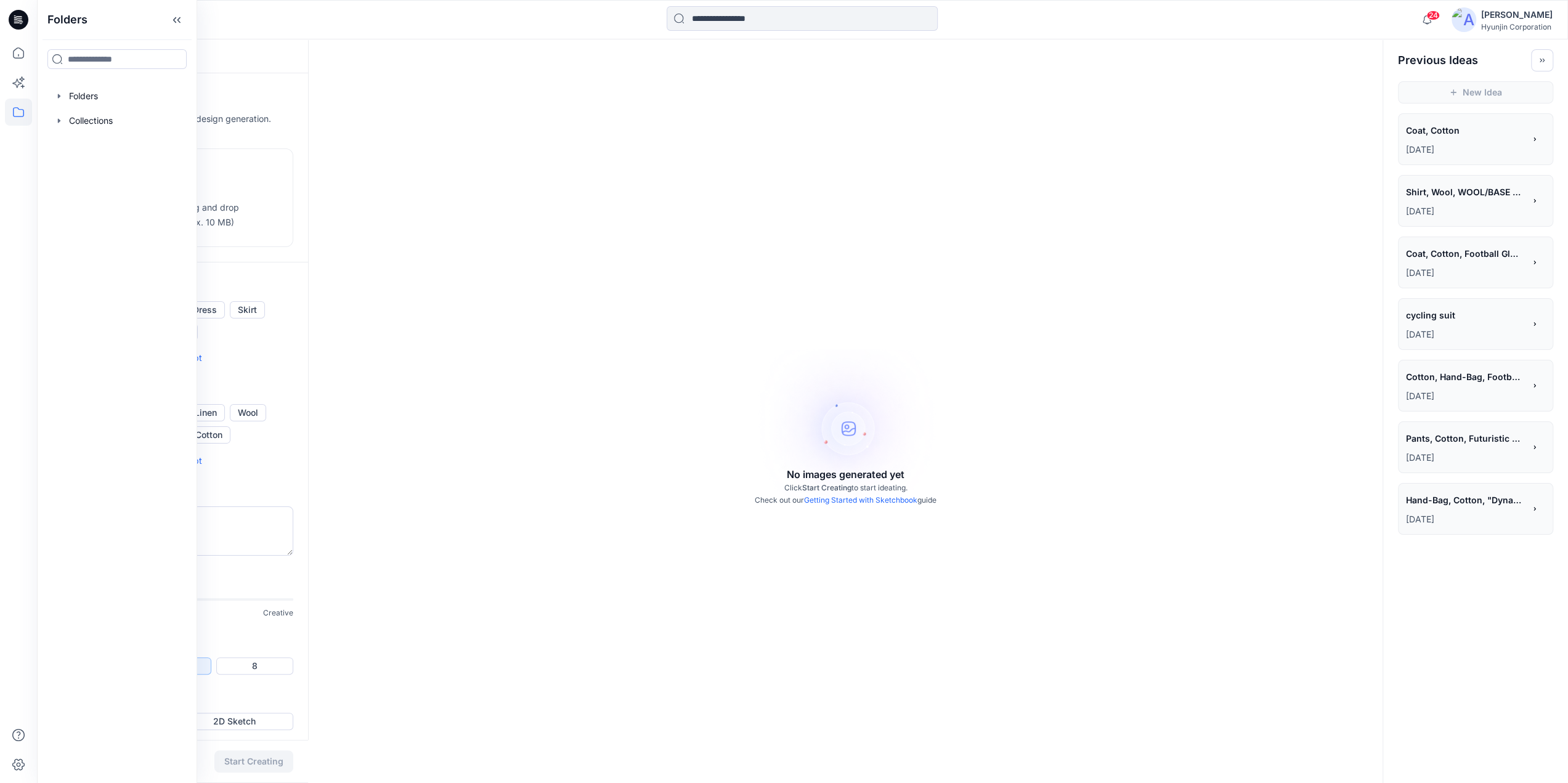
click at [24, 15] on icon at bounding box center [18, 19] width 19 height 19
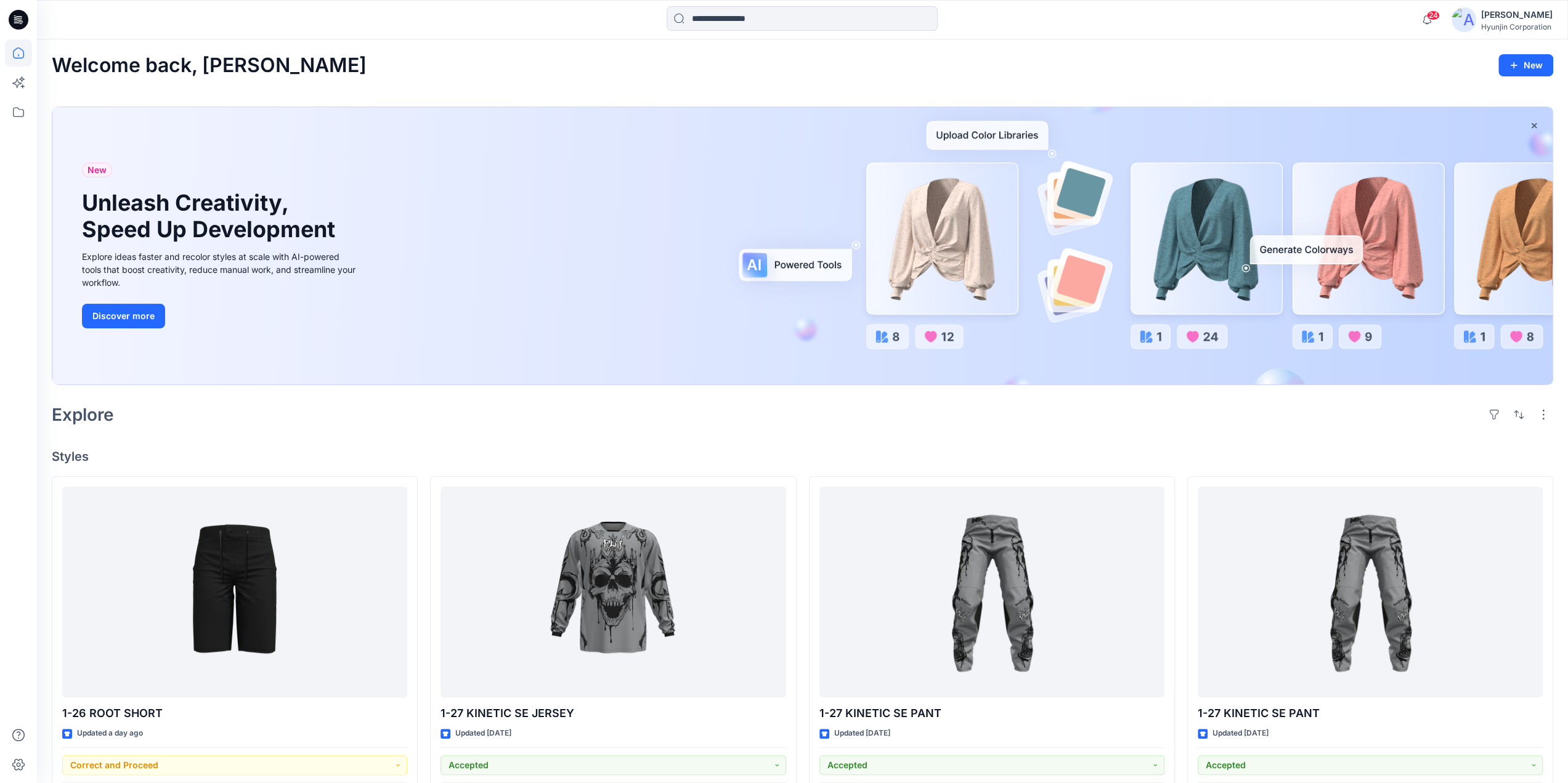
click at [440, 76] on div "Welcome back, [PERSON_NAME]" at bounding box center [803, 66] width 1502 height 23
click at [27, 20] on icon at bounding box center [18, 19] width 19 height 19
click at [1469, 26] on img at bounding box center [1464, 19] width 24 height 24
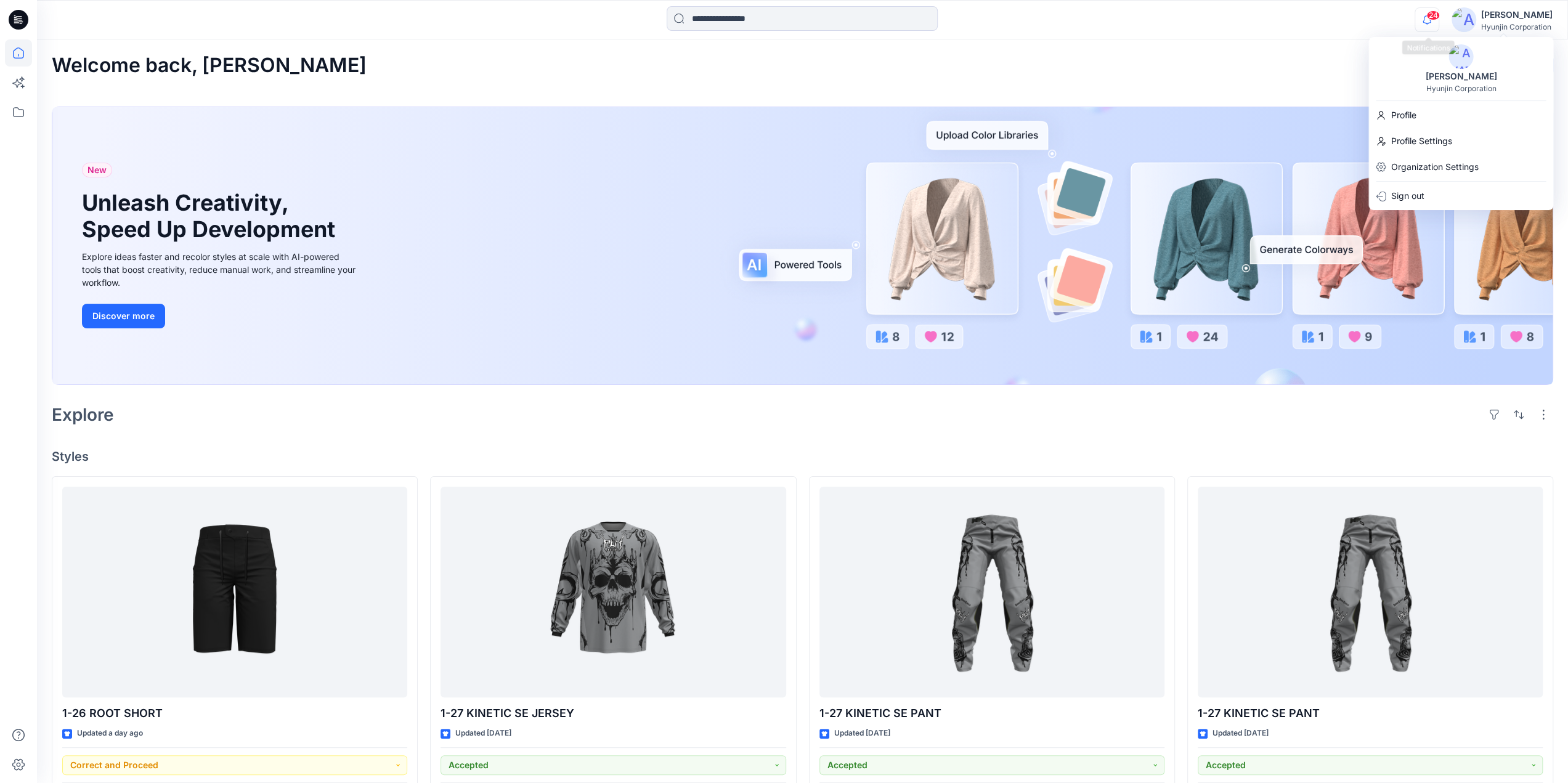
click at [1434, 25] on icon "button" at bounding box center [1427, 19] width 23 height 24
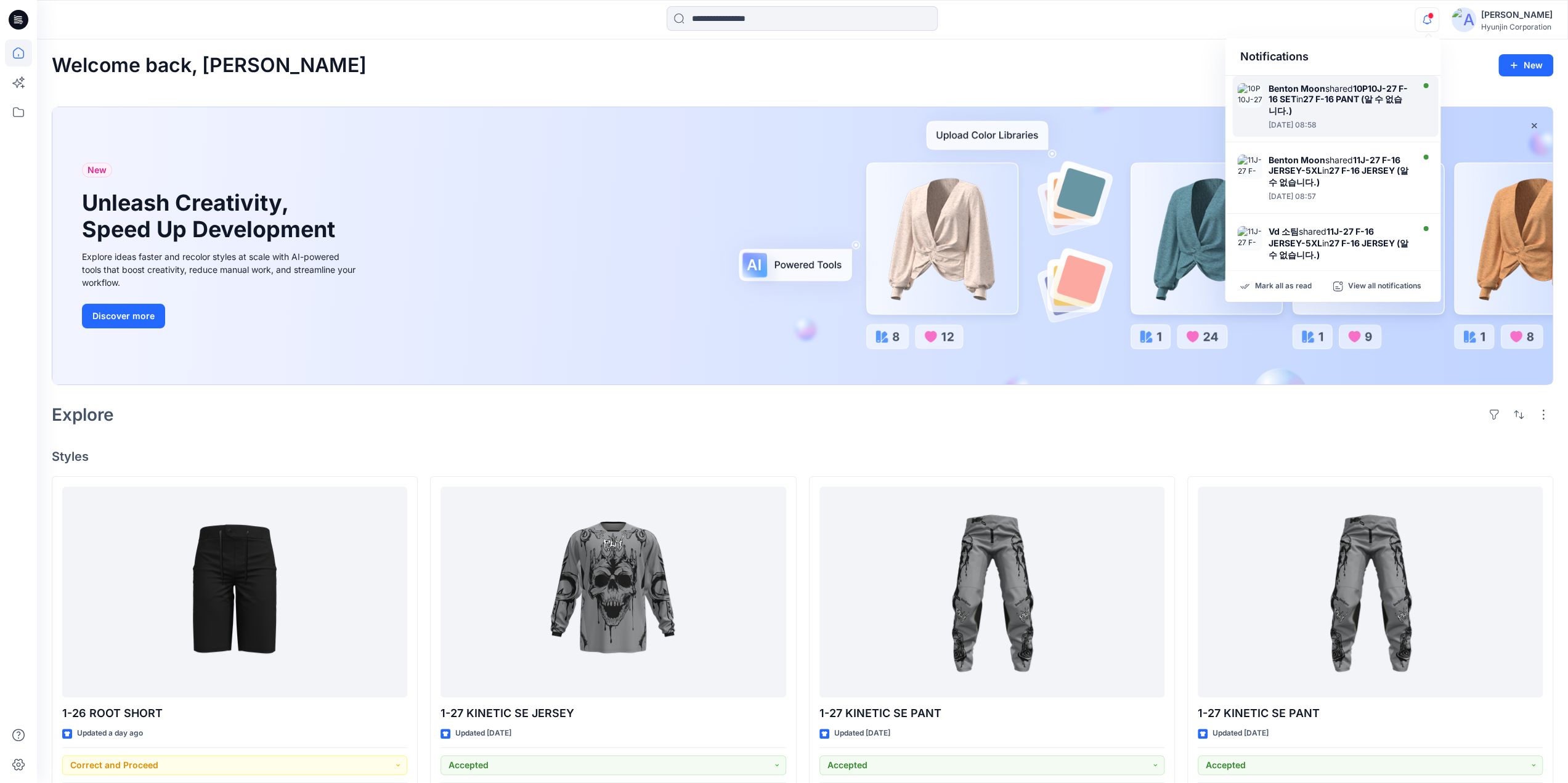
click at [1360, 101] on strong "27 F-16 PANT (알 수 없습니다.)" at bounding box center [1335, 104] width 134 height 22
